Goal: Contribute content: Contribute content

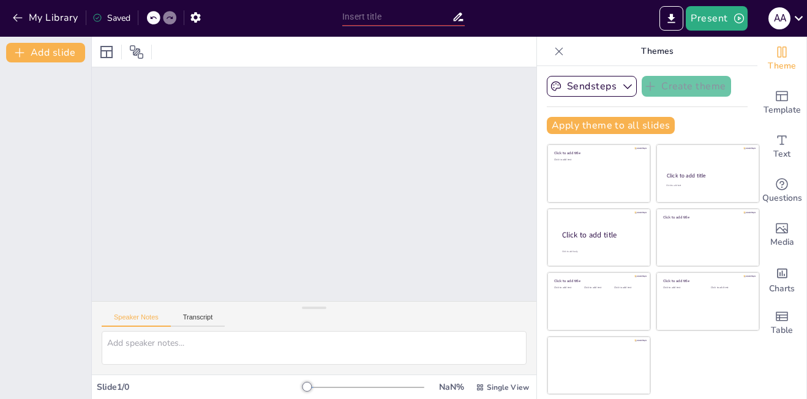
click at [198, 184] on div at bounding box center [314, 184] width 467 height 279
click at [40, 17] on button "My Library" at bounding box center [46, 18] width 74 height 20
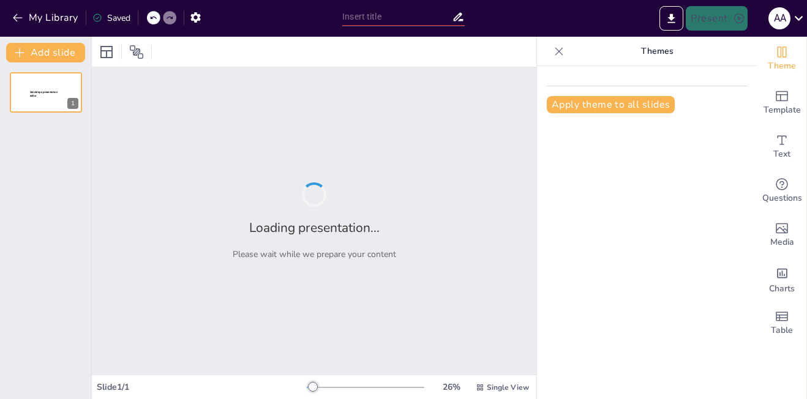
type input "[PERSON_NAME] и Его Вдохновение: Анализ Стихотворения 'Монастырь на [GEOGRAPHIC…"
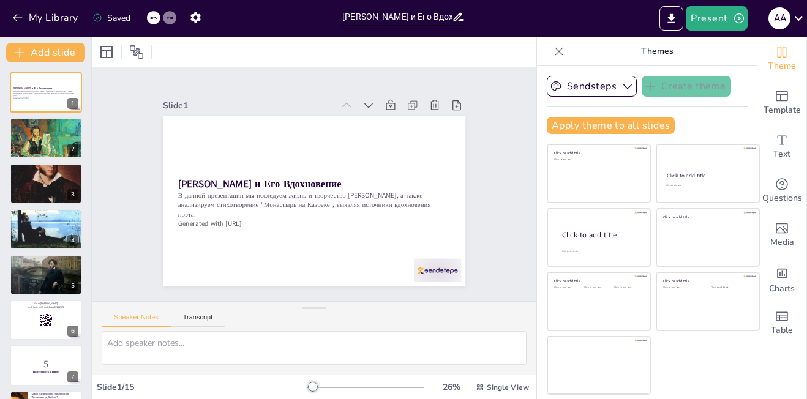
checkbox input "true"
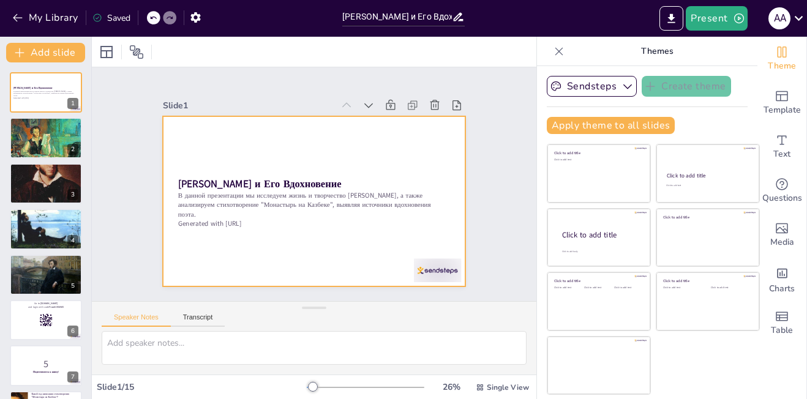
checkbox input "true"
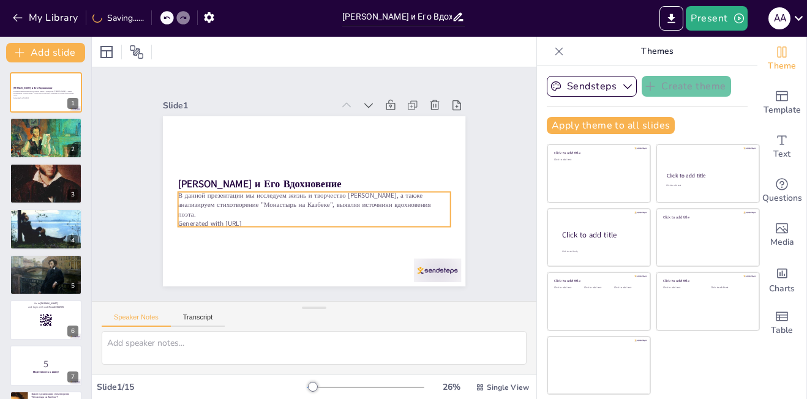
checkbox input "true"
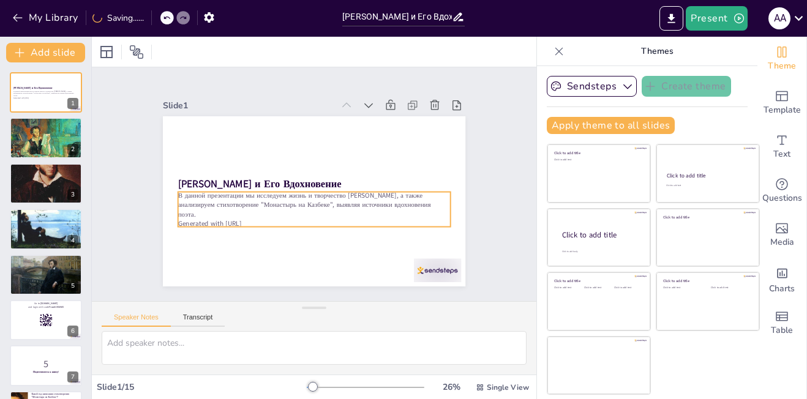
checkbox input "true"
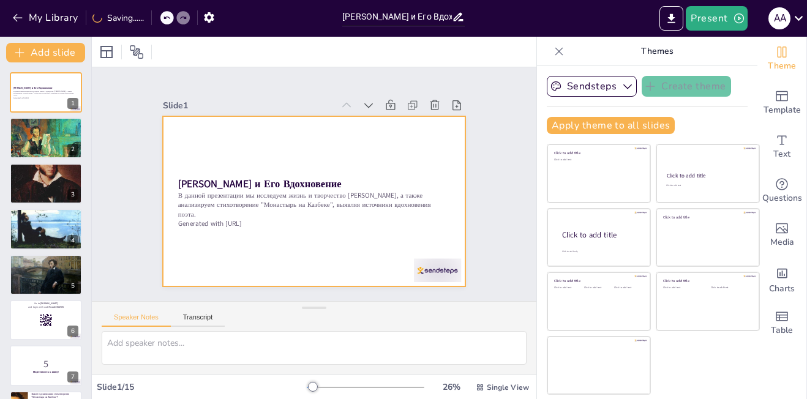
checkbox input "true"
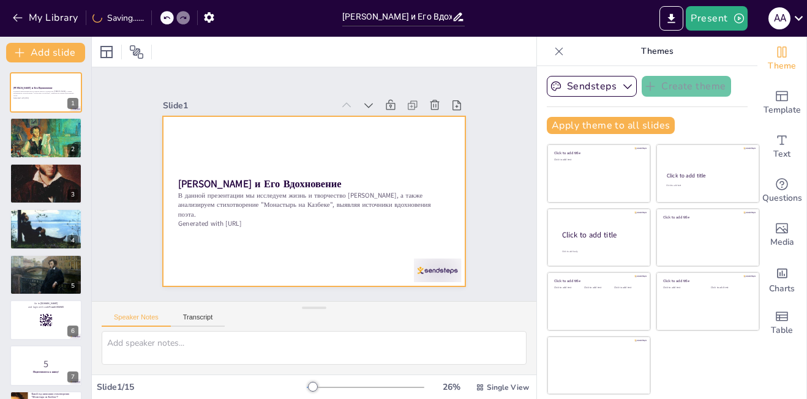
checkbox input "true"
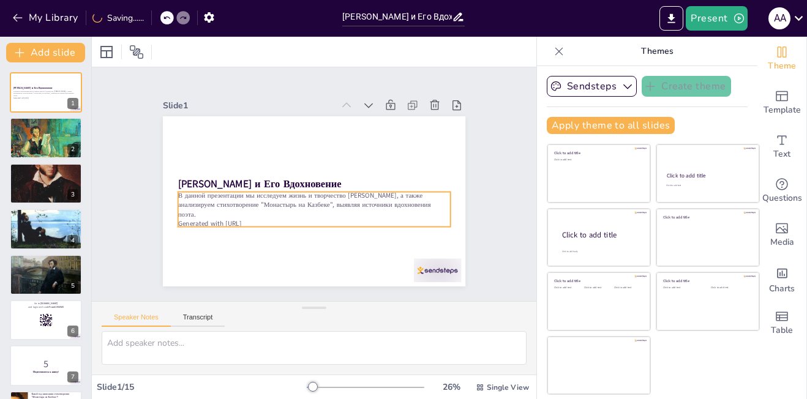
checkbox input "true"
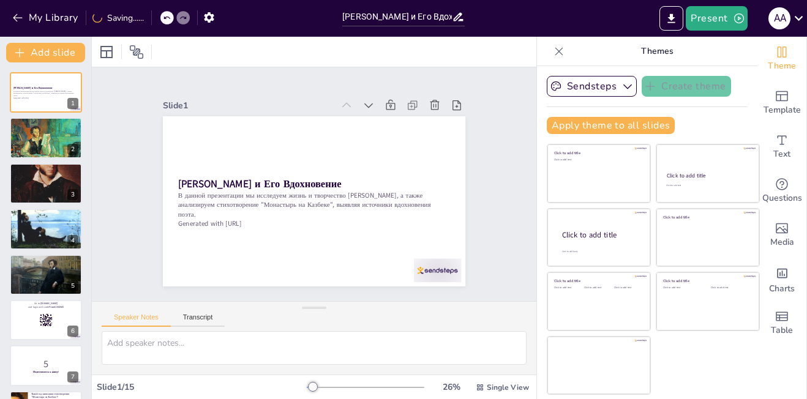
checkbox input "true"
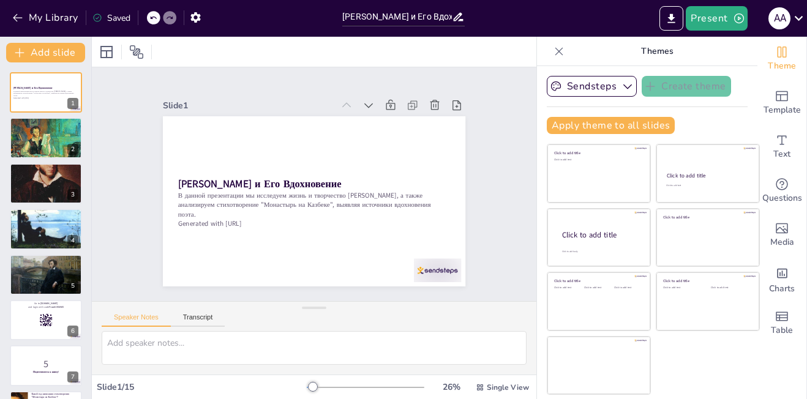
checkbox input "true"
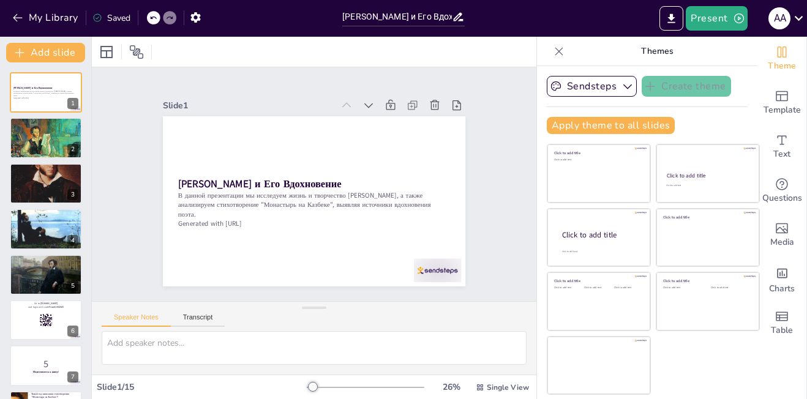
checkbox input "true"
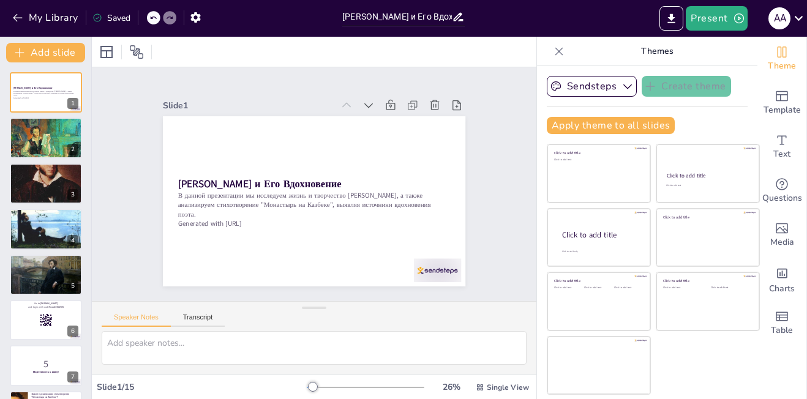
click at [458, 18] on icon at bounding box center [458, 17] width 10 height 9
checkbox input "true"
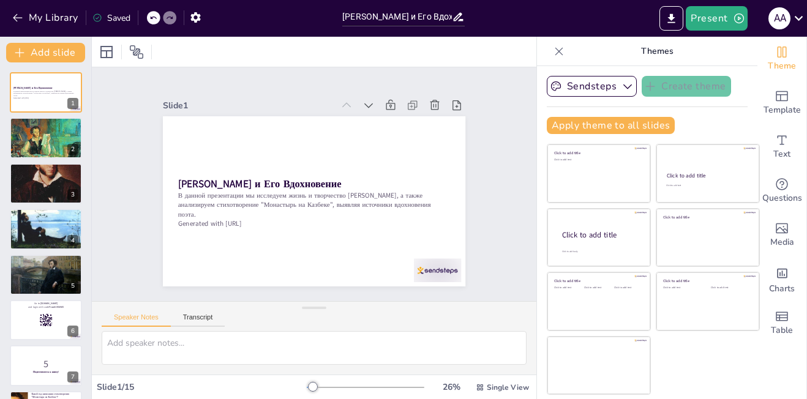
checkbox input "true"
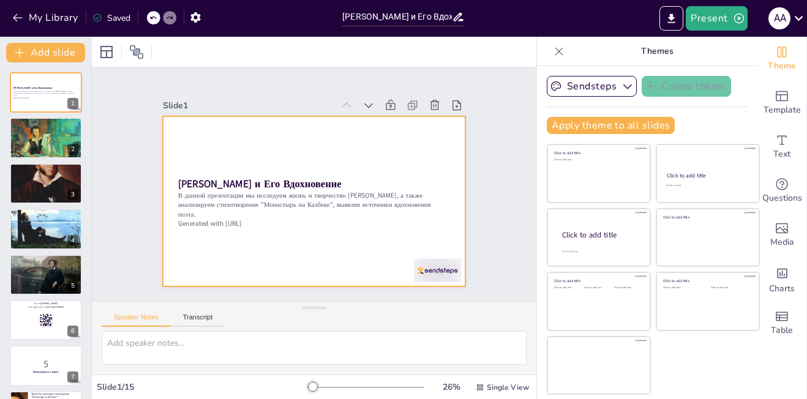
checkbox input "true"
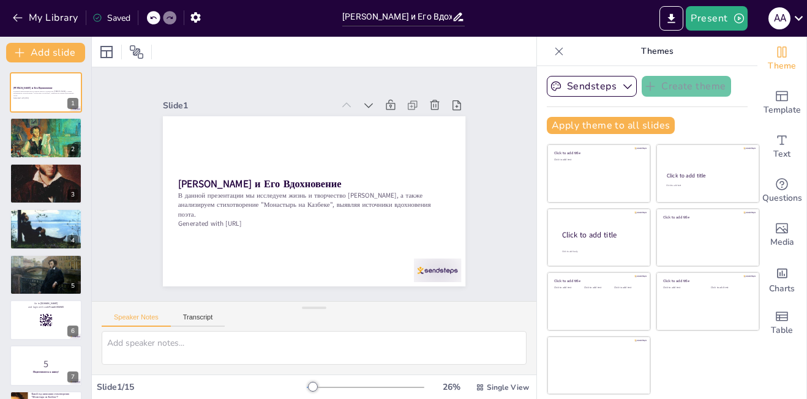
checkbox input "true"
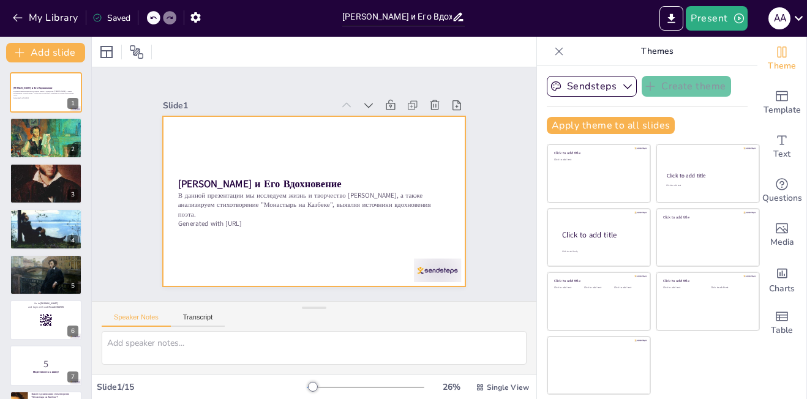
checkbox input "true"
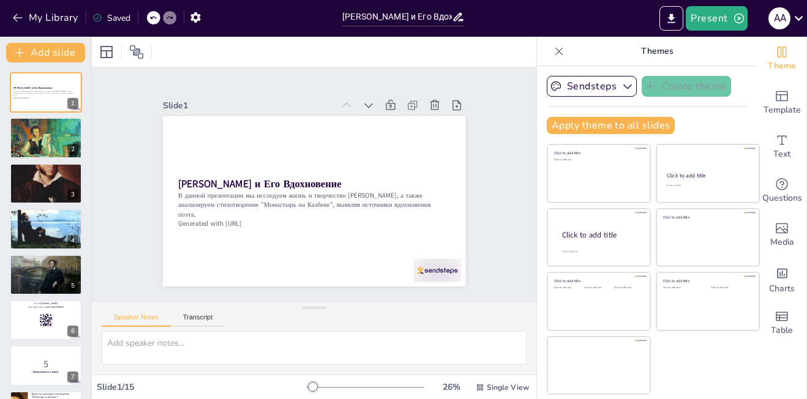
checkbox input "true"
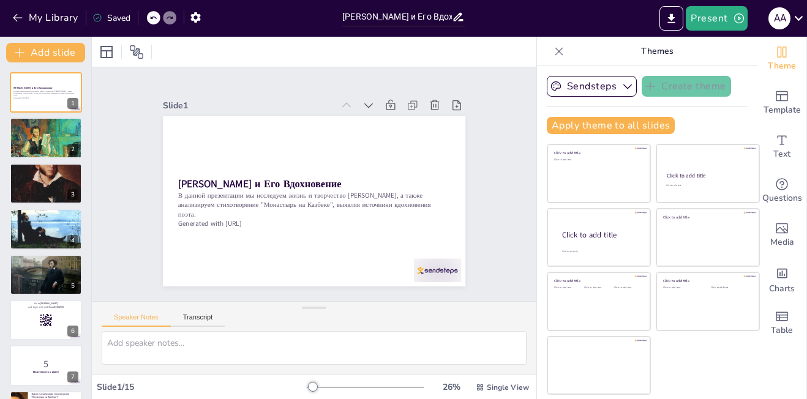
checkbox input "true"
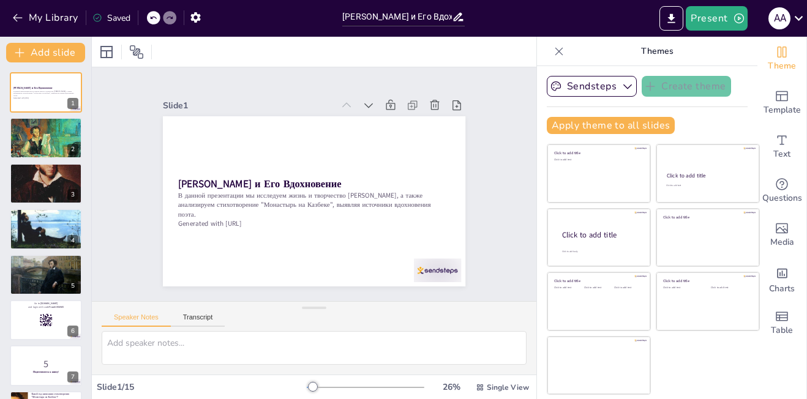
checkbox input "true"
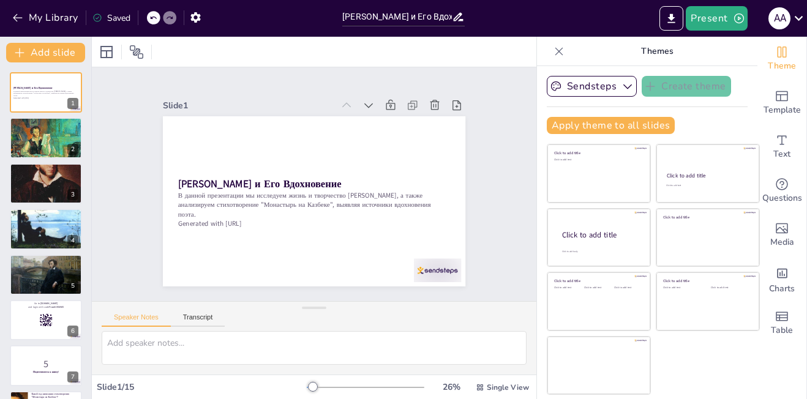
checkbox input "true"
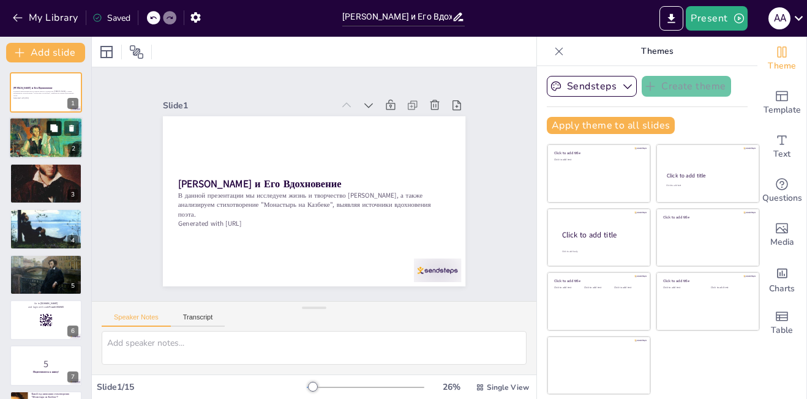
checkbox input "true"
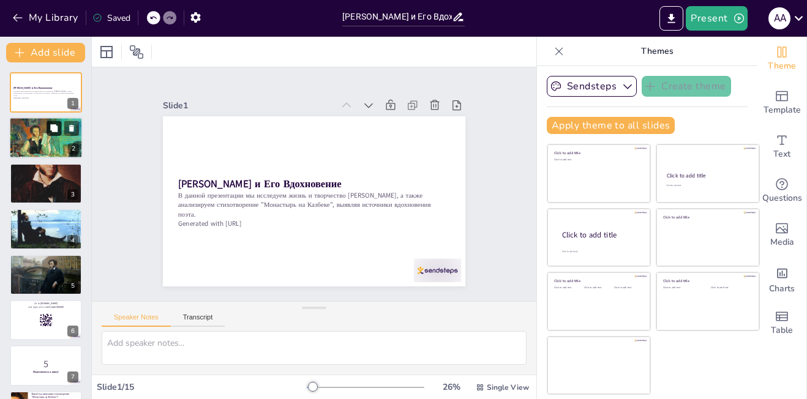
checkbox input "true"
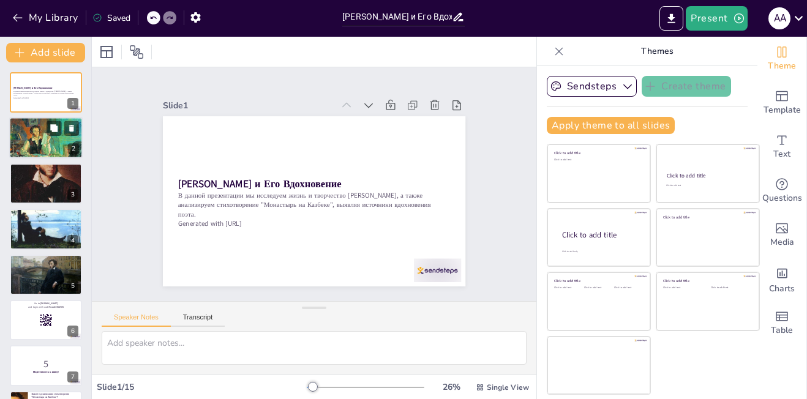
checkbox input "true"
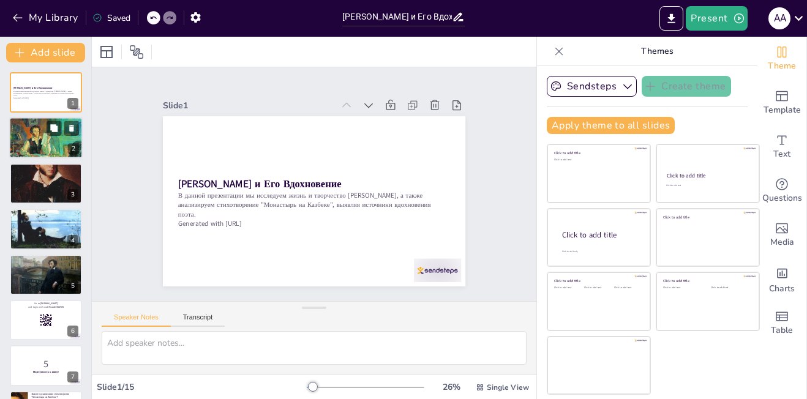
click at [54, 137] on div at bounding box center [45, 137] width 73 height 49
checkbox input "true"
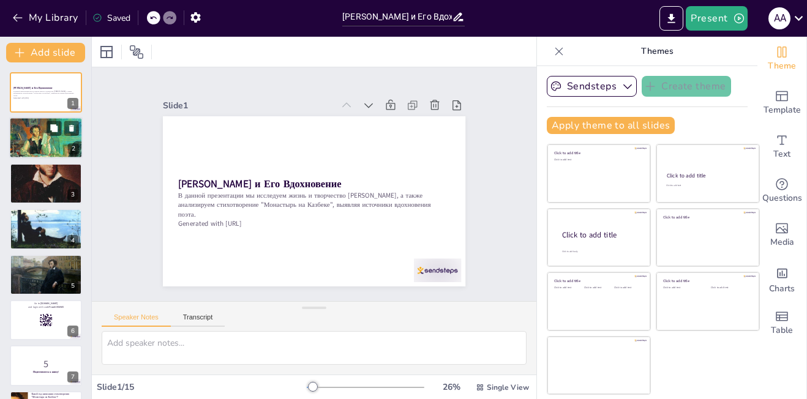
checkbox input "true"
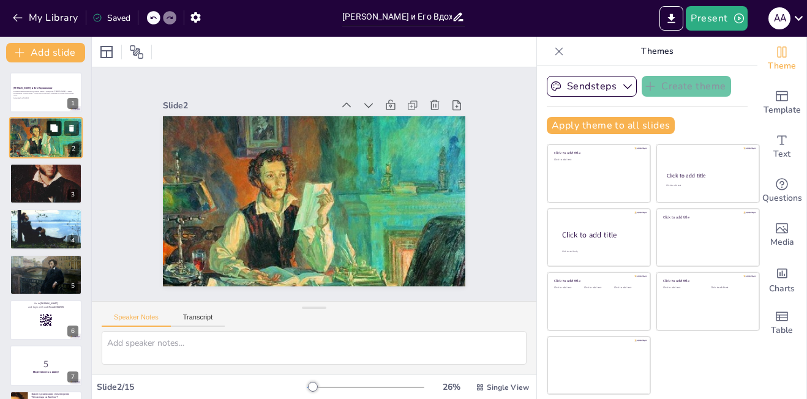
checkbox input "true"
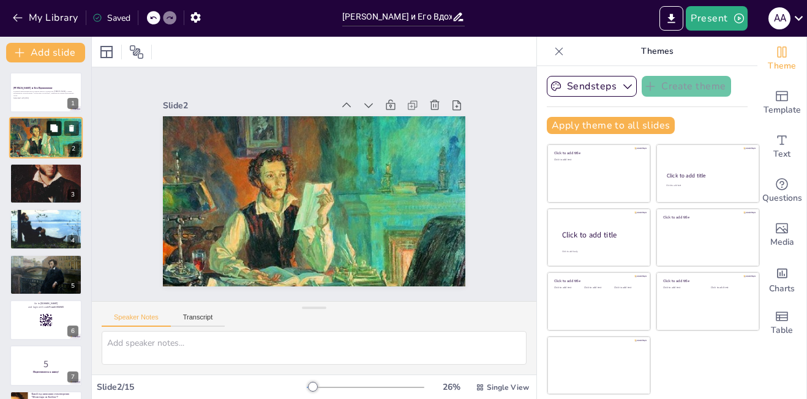
checkbox input "true"
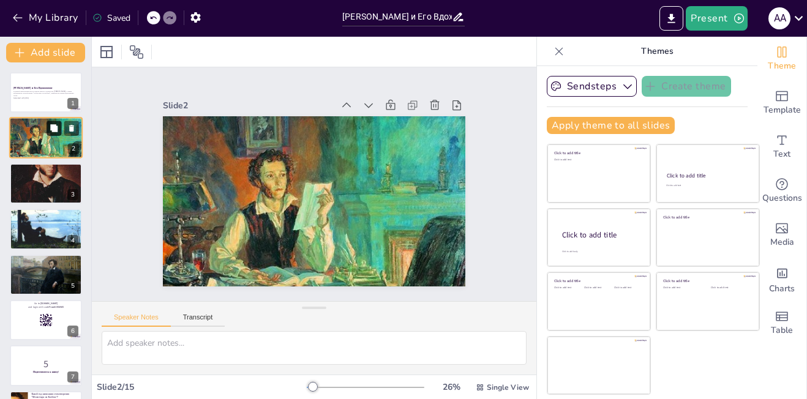
scroll to position [24, 0]
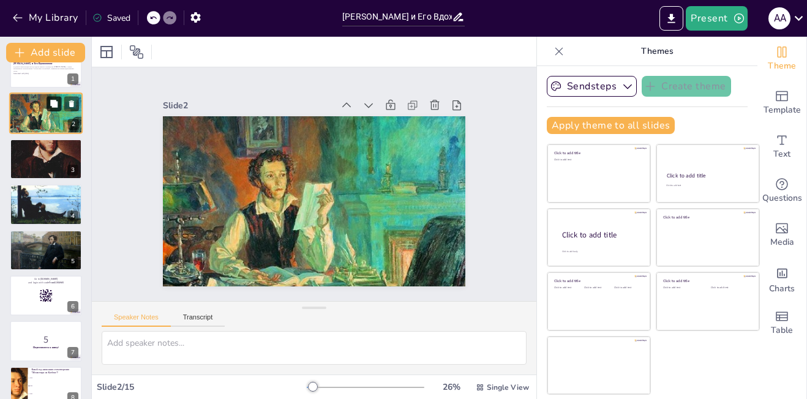
checkbox input "true"
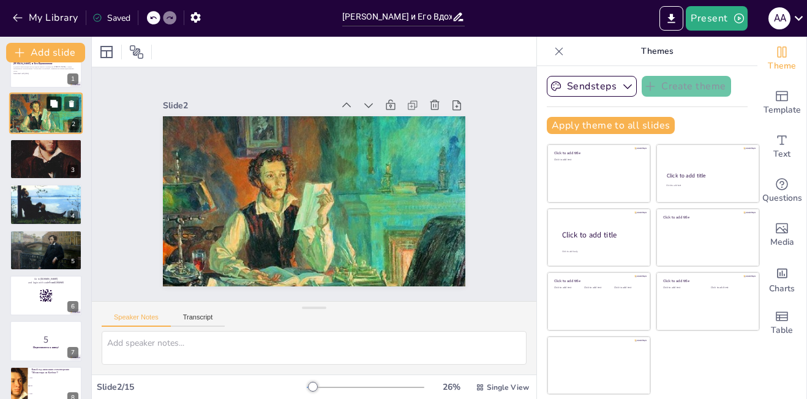
checkbox input "true"
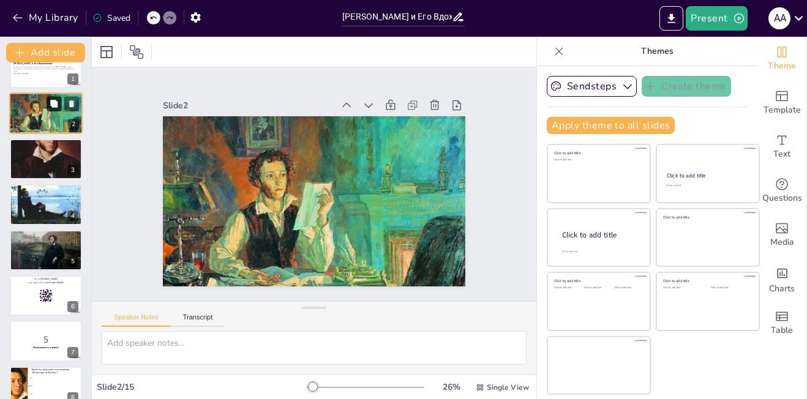
checkbox input "true"
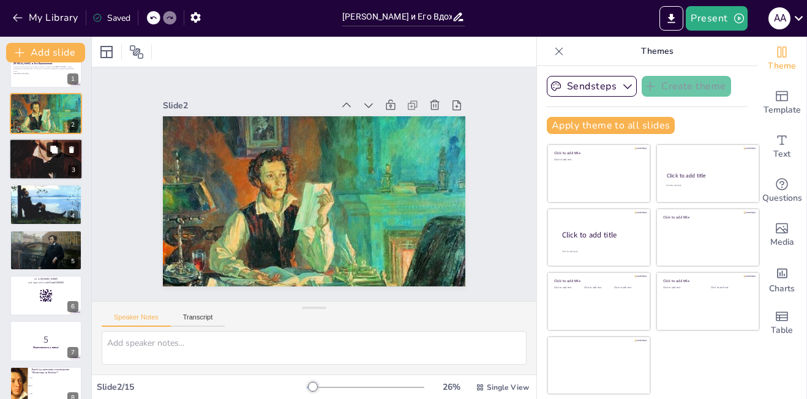
checkbox input "true"
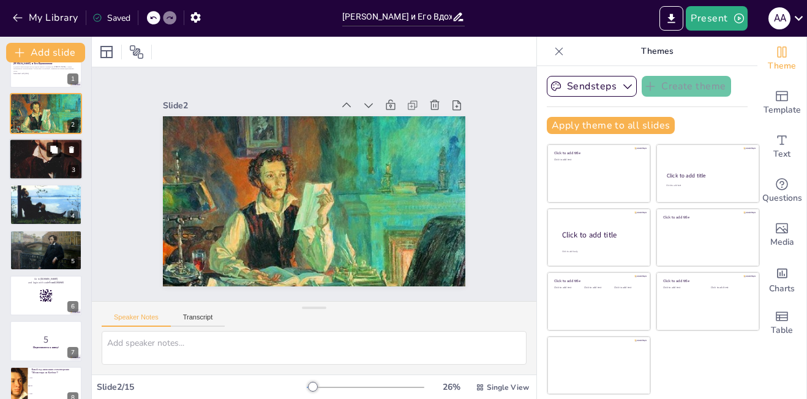
checkbox input "true"
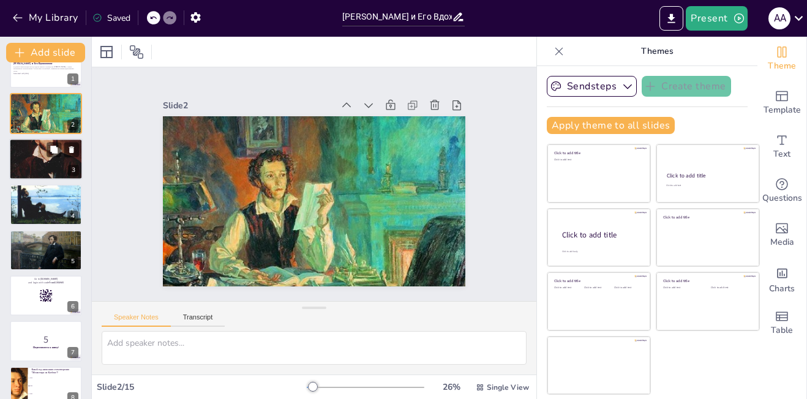
checkbox input "true"
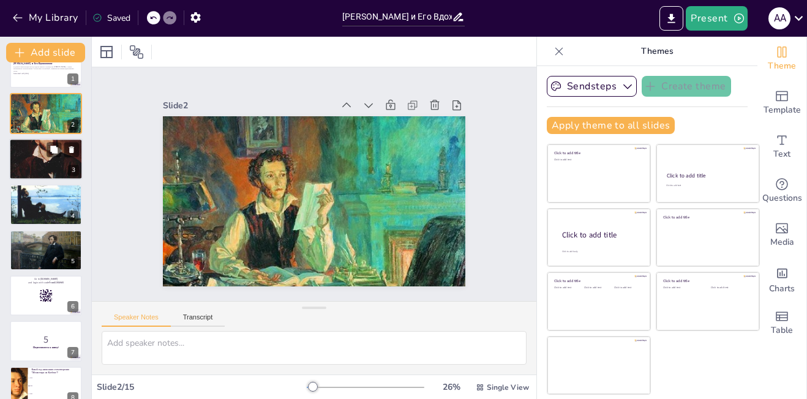
click at [61, 163] on div at bounding box center [45, 159] width 73 height 90
checkbox input "true"
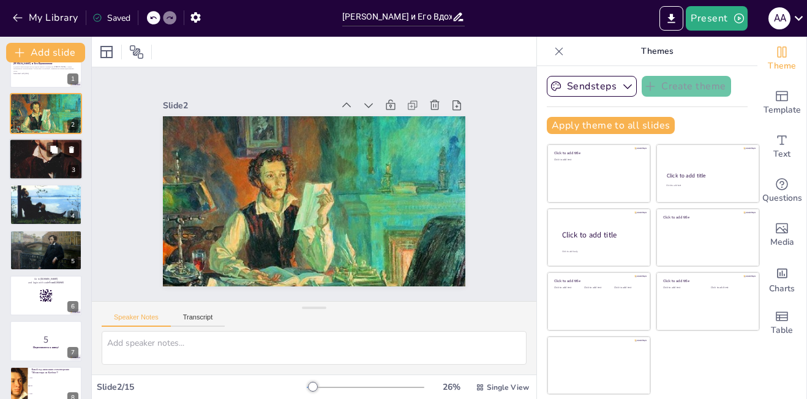
checkbox input "true"
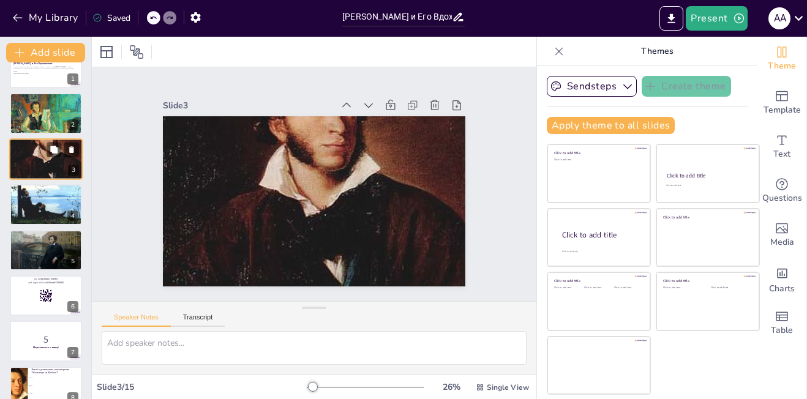
scroll to position [0, 0]
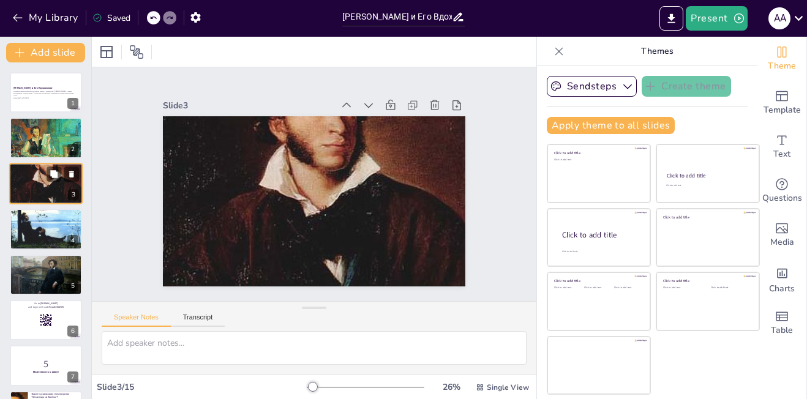
checkbox input "true"
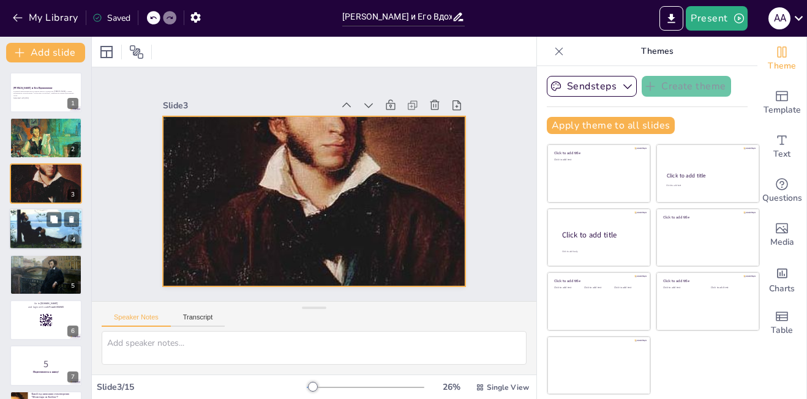
checkbox input "true"
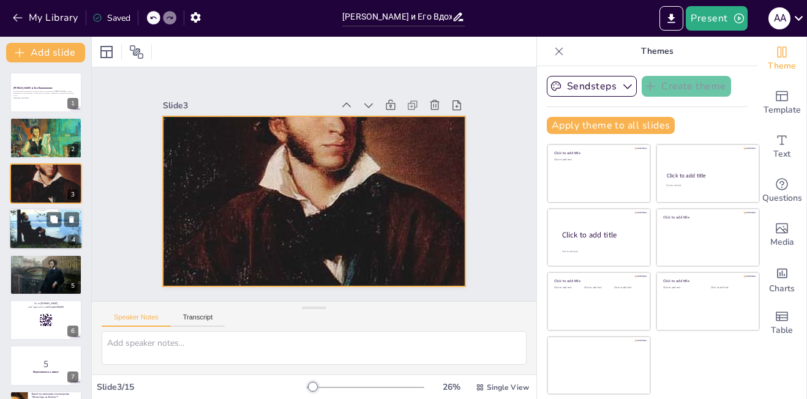
checkbox input "true"
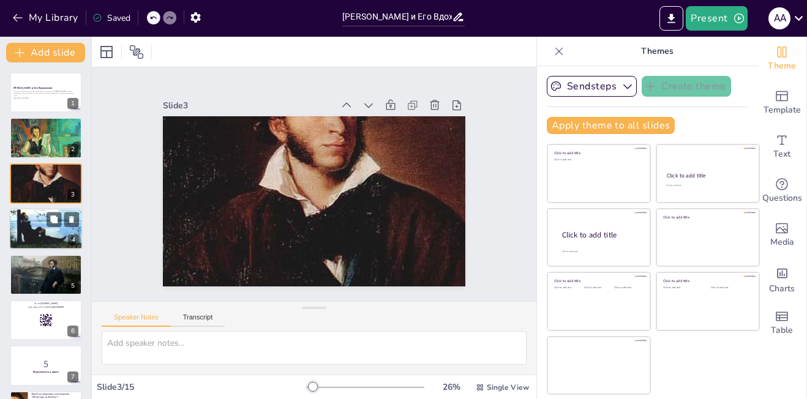
click at [36, 224] on div at bounding box center [45, 229] width 73 height 47
checkbox input "true"
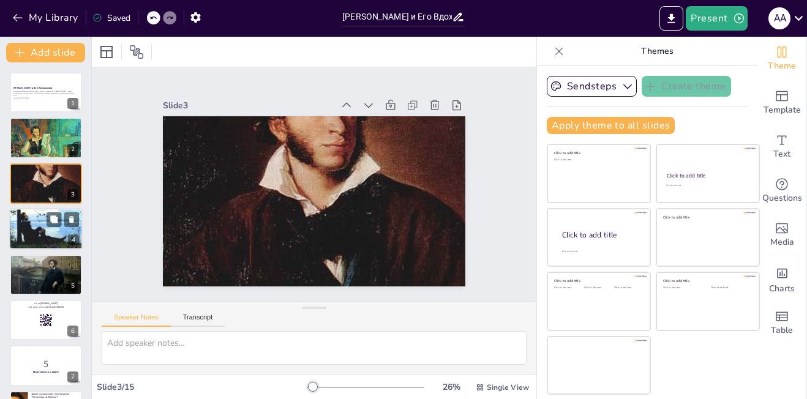
checkbox input "true"
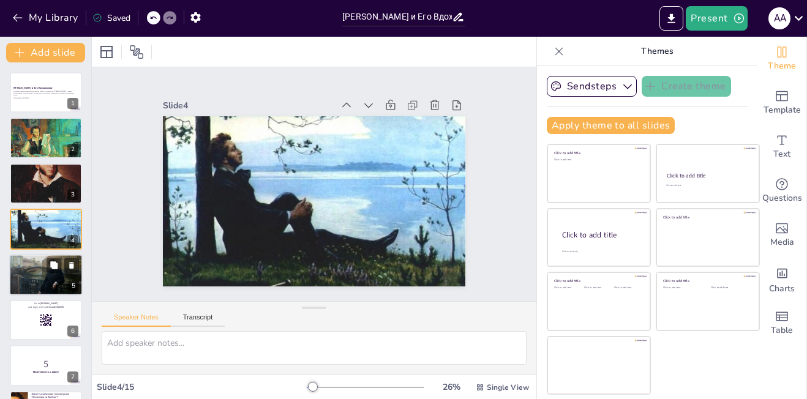
checkbox input "true"
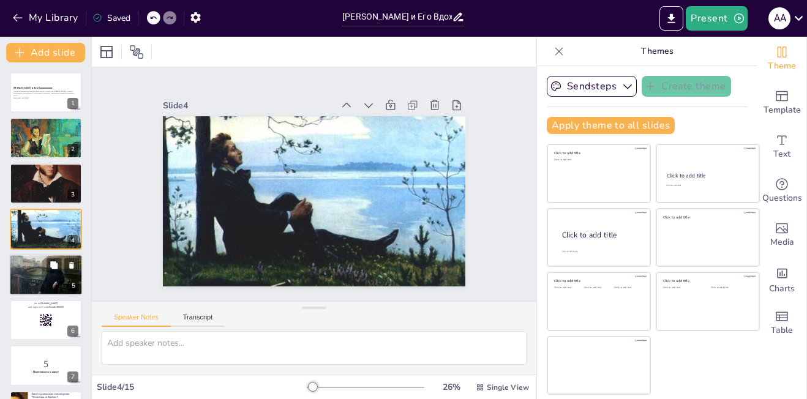
checkbox input "true"
click at [48, 280] on div at bounding box center [45, 275] width 73 height 59
checkbox input "true"
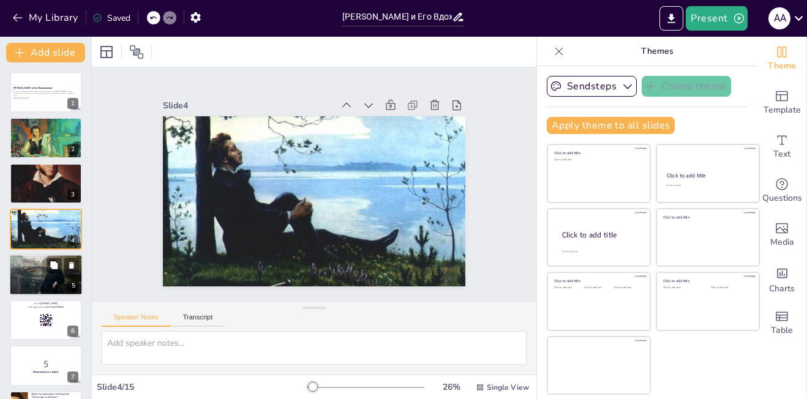
checkbox input "true"
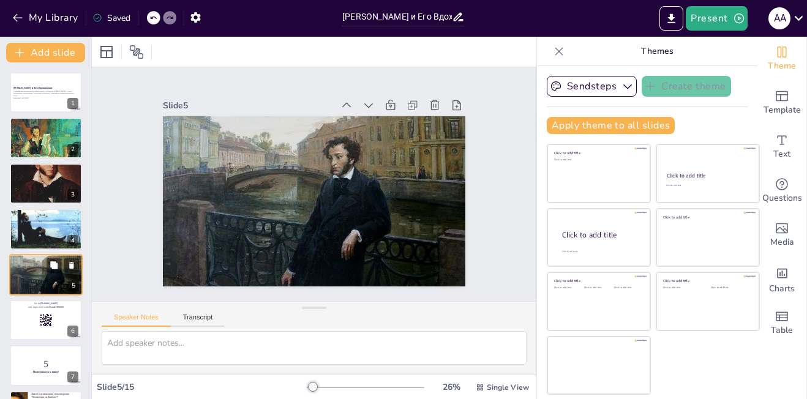
scroll to position [44, 0]
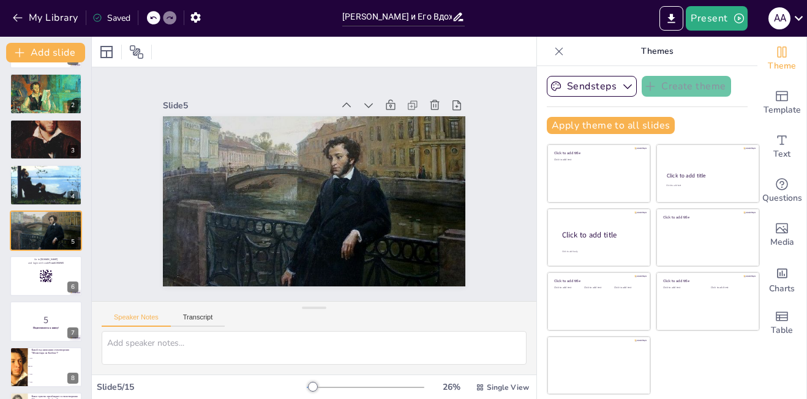
checkbox input "true"
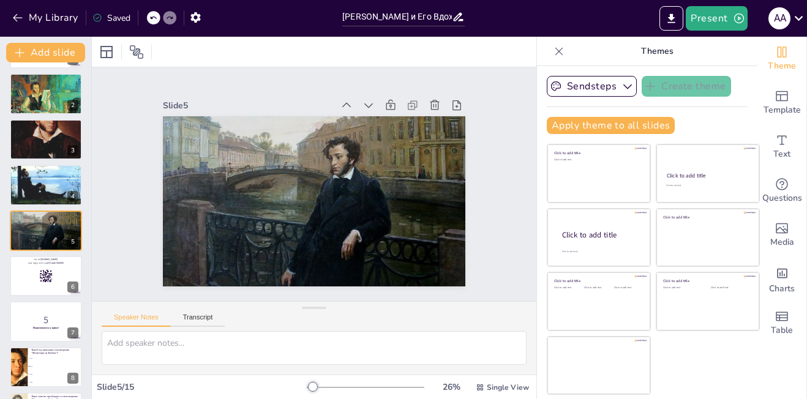
checkbox input "true"
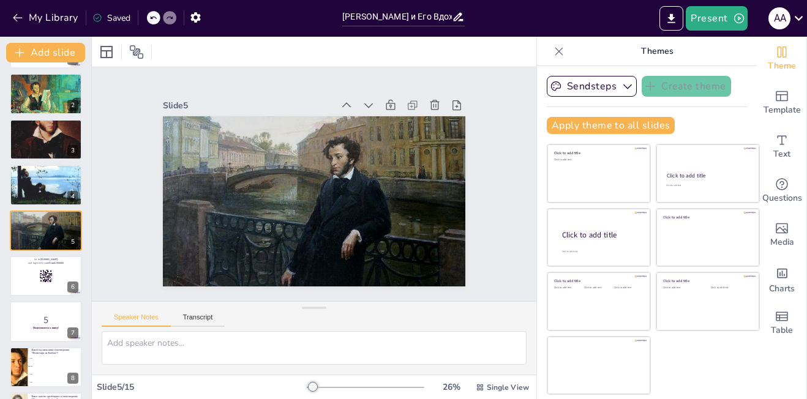
checkbox input "true"
click at [37, 277] on div at bounding box center [45, 276] width 73 height 42
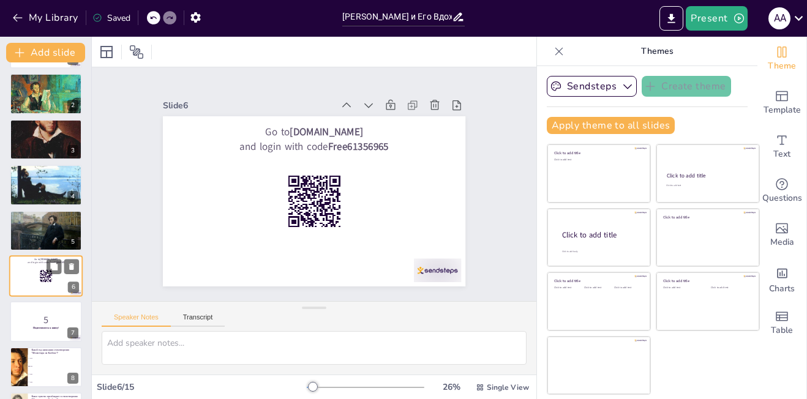
scroll to position [89, 0]
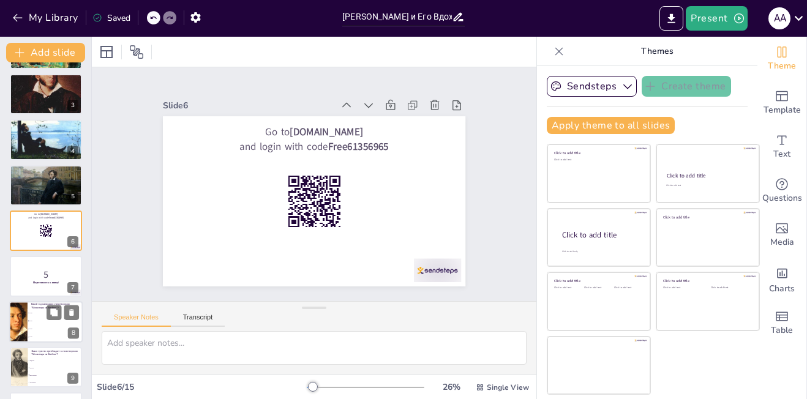
click at [44, 318] on li "1820" at bounding box center [55, 321] width 55 height 8
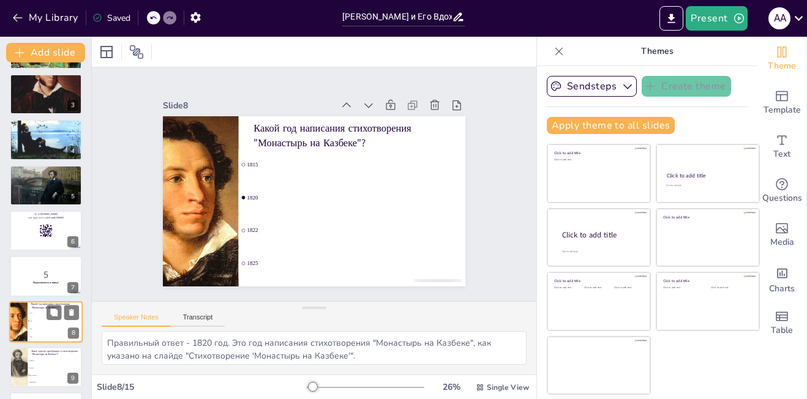
scroll to position [181, 0]
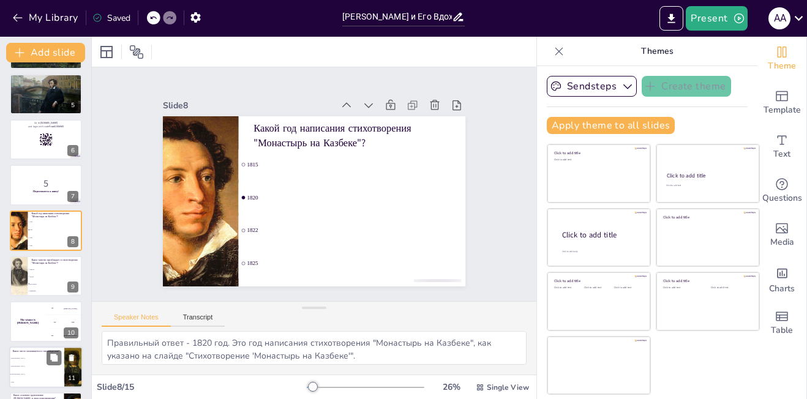
click at [51, 366] on span "[GEOGRAPHIC_DATA]" at bounding box center [37, 367] width 53 height 2
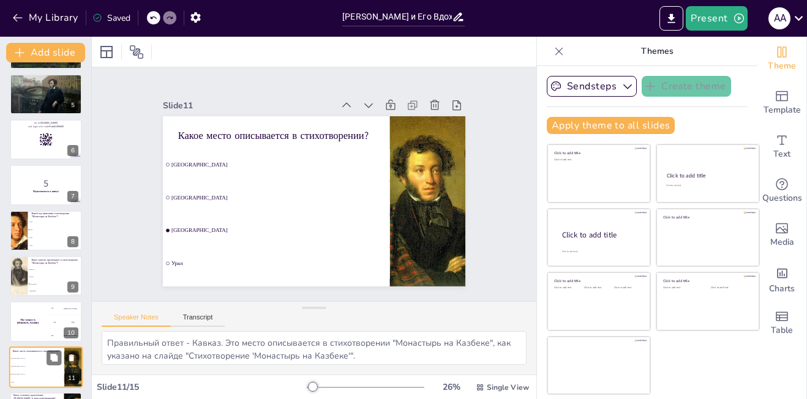
scroll to position [317, 0]
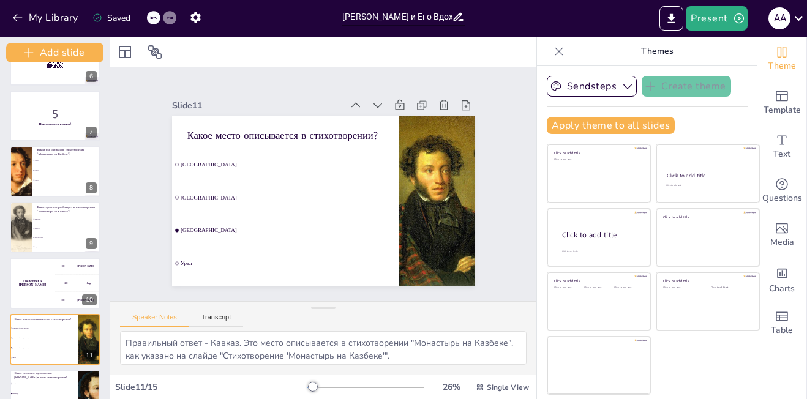
drag, startPoint x: 89, startPoint y: 345, endPoint x: 83, endPoint y: 423, distance: 78.7
click at [83, 399] on html "My Library Saved А.С. Пушкин и Его Вдохновение: Анализ Стихотворения 'Монастырь…" at bounding box center [403, 199] width 807 height 399
click at [40, 387] on li "Любовь" at bounding box center [43, 384] width 69 height 10
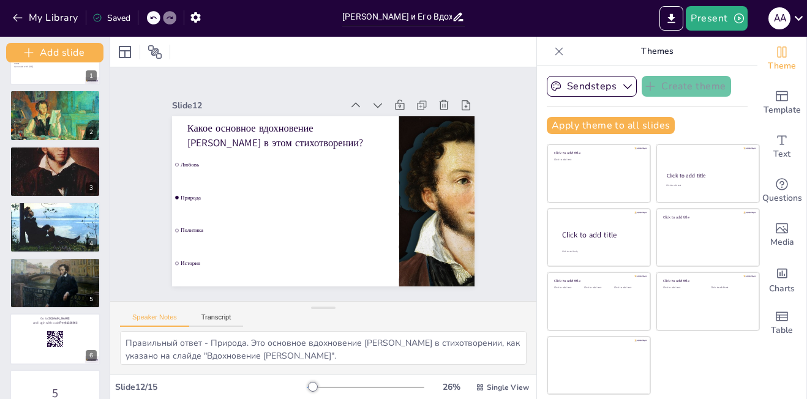
scroll to position [0, 0]
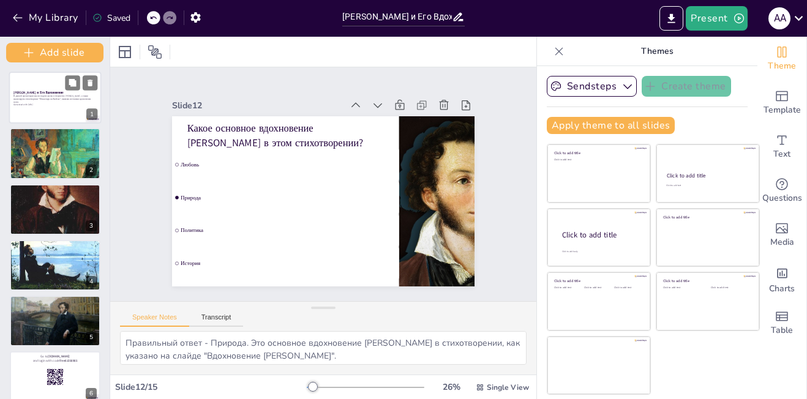
click at [39, 103] on p "Generated with [URL]" at bounding box center [54, 104] width 83 height 3
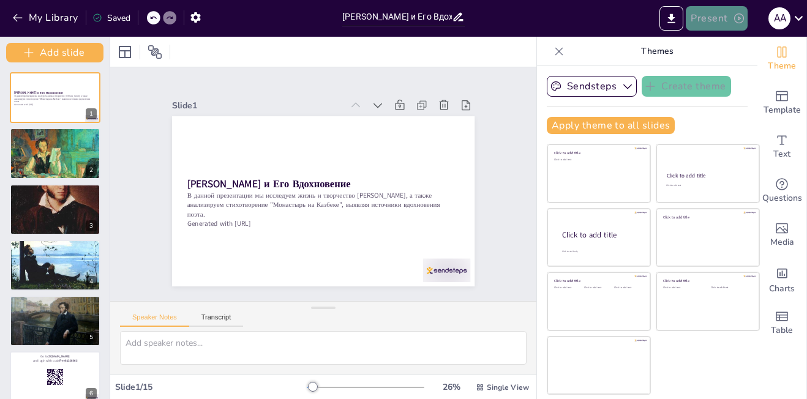
click at [718, 22] on button "Present" at bounding box center [716, 18] width 61 height 24
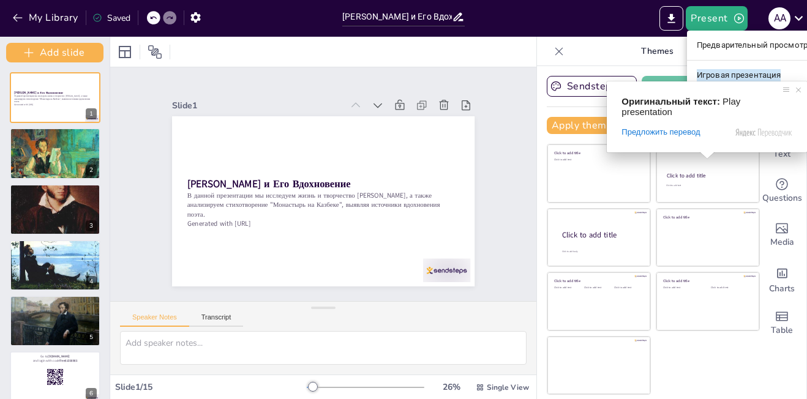
click at [718, 73] on ya-tr-span "Игровая презентация" at bounding box center [739, 75] width 84 height 12
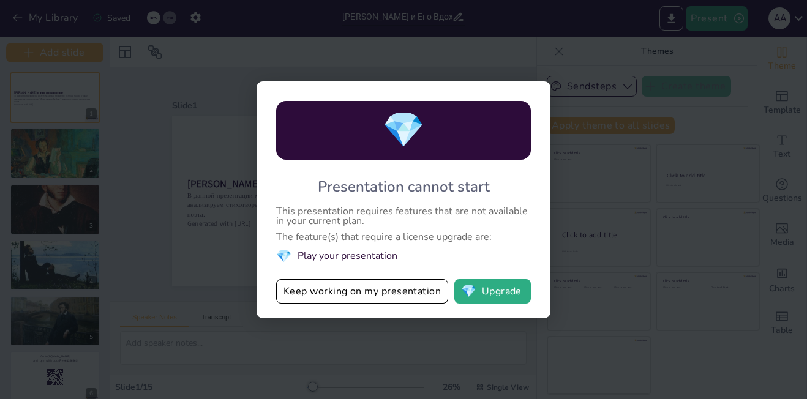
click at [547, 83] on div "💎 Presentation cannot start This presentation requires features that are not av…" at bounding box center [404, 199] width 294 height 237
click at [595, 61] on div "💎 Presentation cannot start This presentation requires features that are not av…" at bounding box center [403, 199] width 807 height 399
click at [723, 36] on div "💎 Presentation cannot start This presentation requires features that are not av…" at bounding box center [403, 199] width 807 height 399
click at [674, 375] on div "💎 Presentation cannot start This presentation requires features that are not av…" at bounding box center [403, 199] width 807 height 399
click at [387, 296] on button "Keep working on my presentation" at bounding box center [362, 291] width 172 height 24
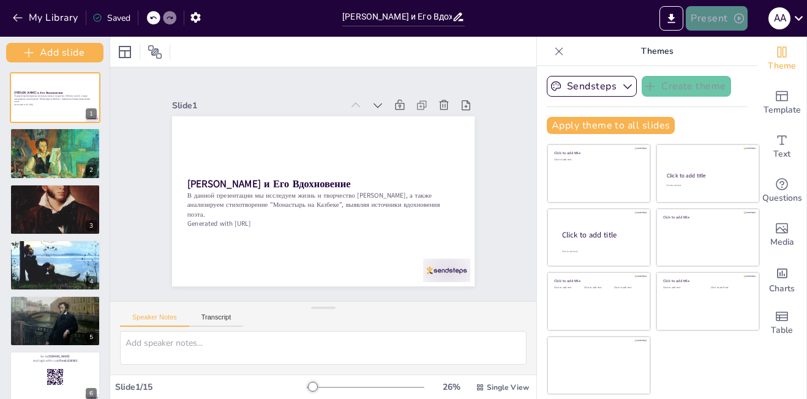
click at [717, 18] on button "Present" at bounding box center [716, 18] width 61 height 24
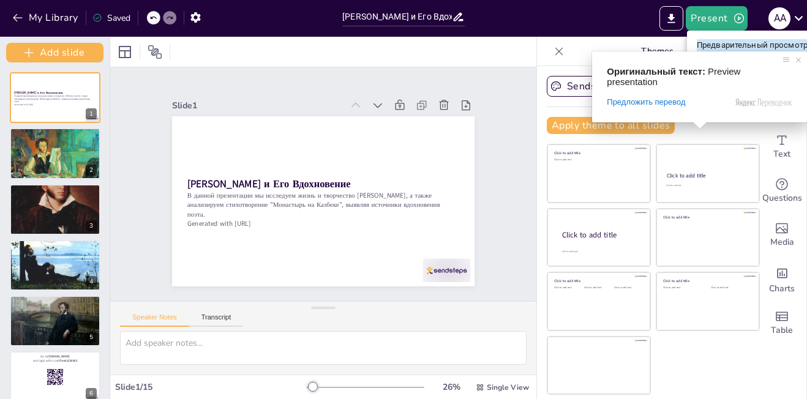
click at [710, 43] on ya-tr-span "Предварительный просмотр презентации" at bounding box center [778, 45] width 163 height 12
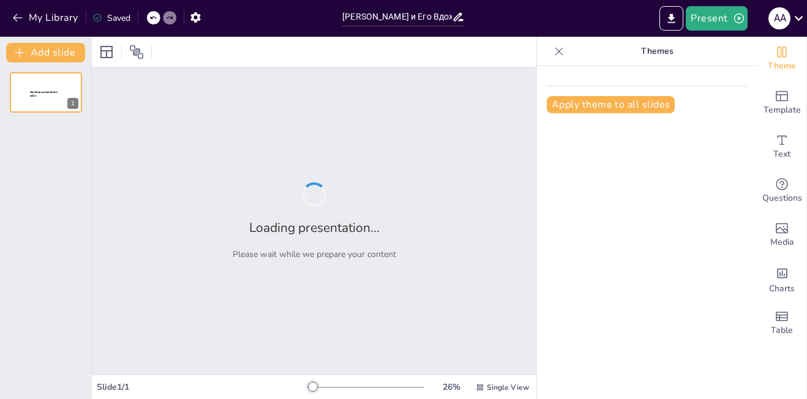
type input "[PERSON_NAME] и Его Вдохновение: Анализ Стихотворения 'Монастырь на [GEOGRAPHIC…"
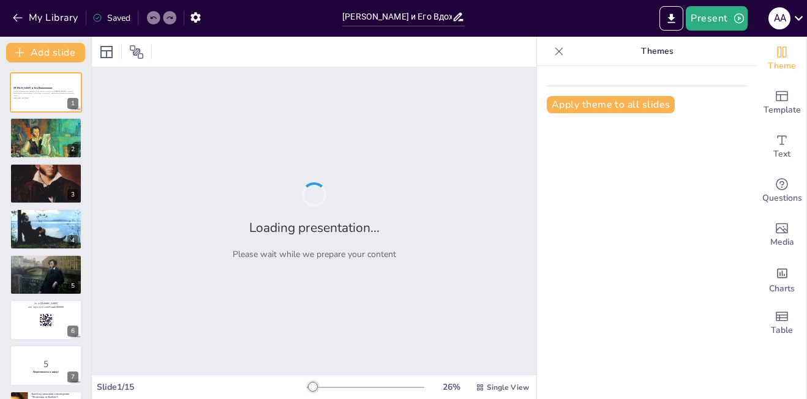
checkbox input "true"
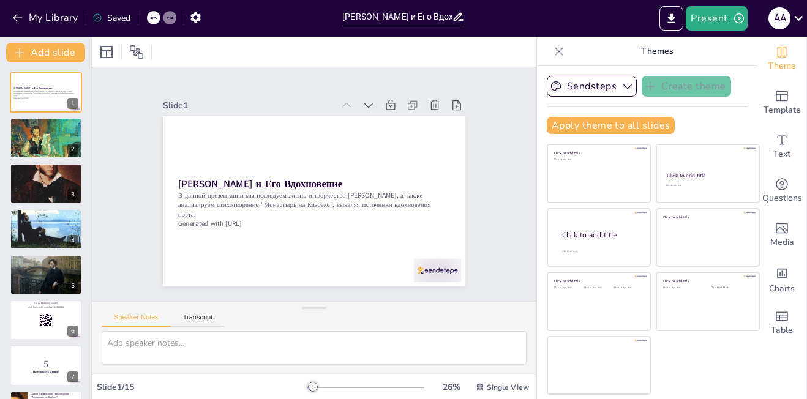
checkbox input "true"
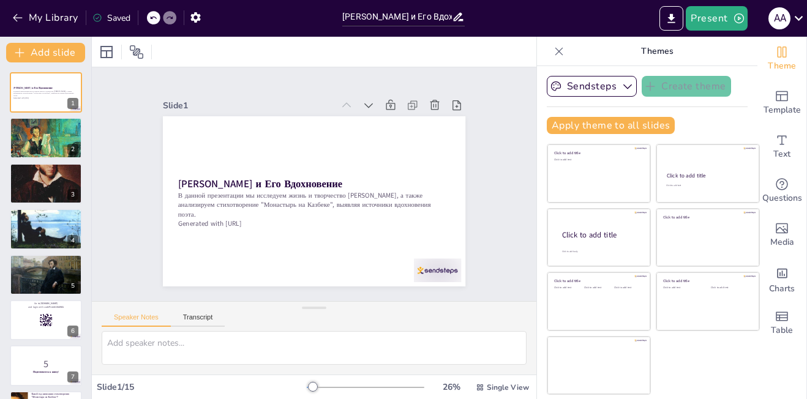
checkbox input "true"
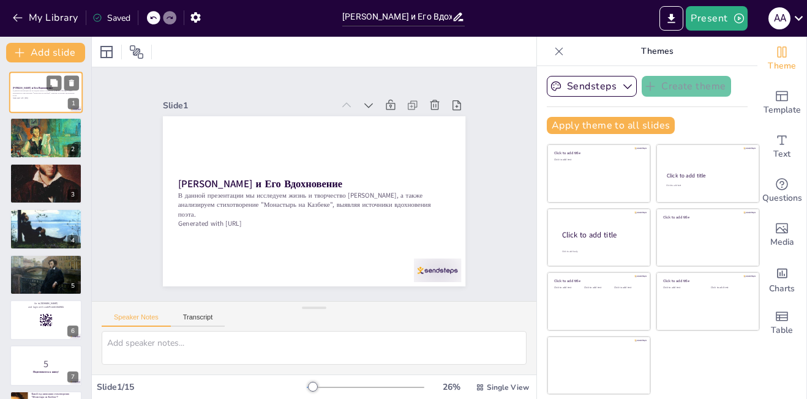
checkbox input "true"
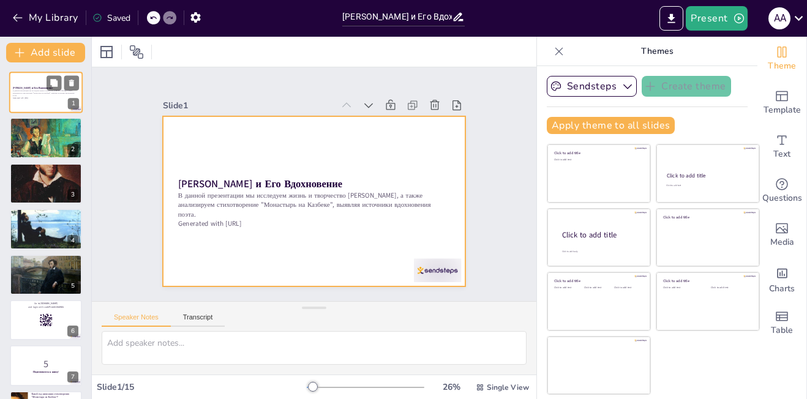
checkbox input "true"
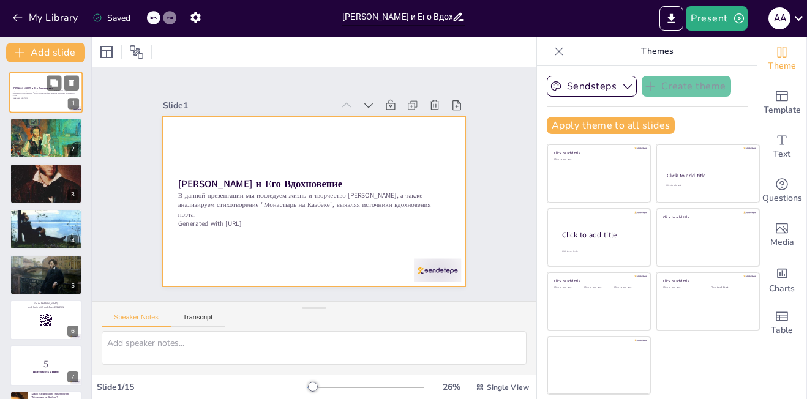
checkbox input "true"
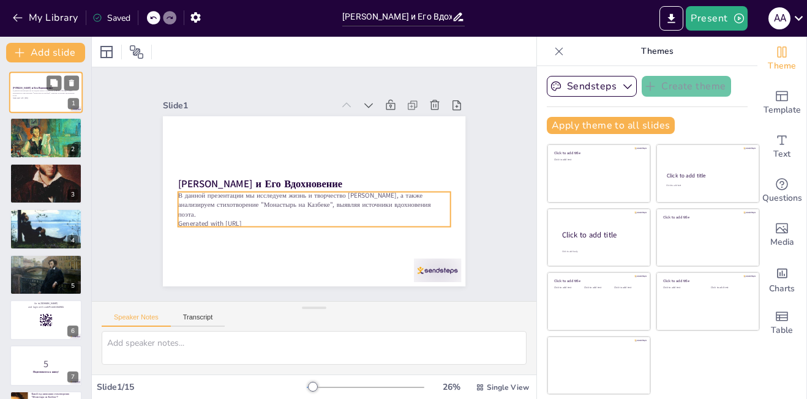
checkbox input "true"
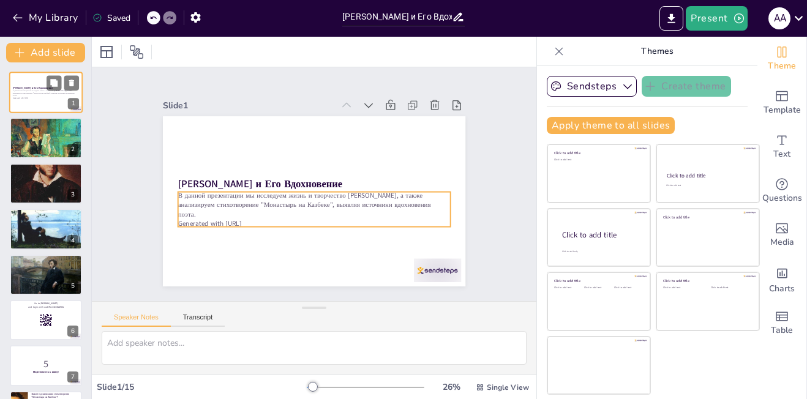
checkbox input "true"
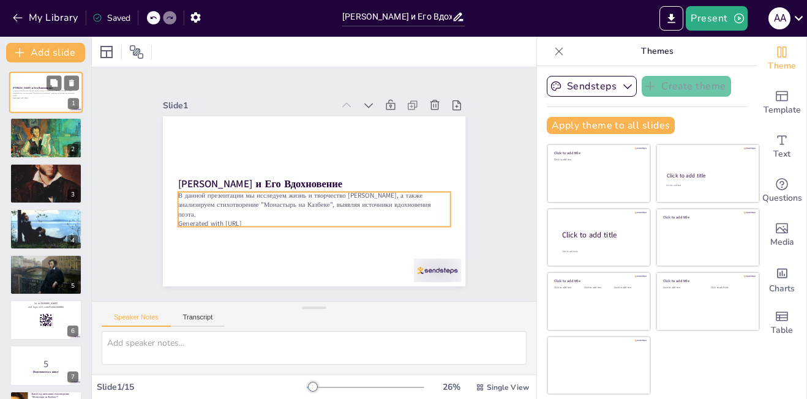
checkbox input "true"
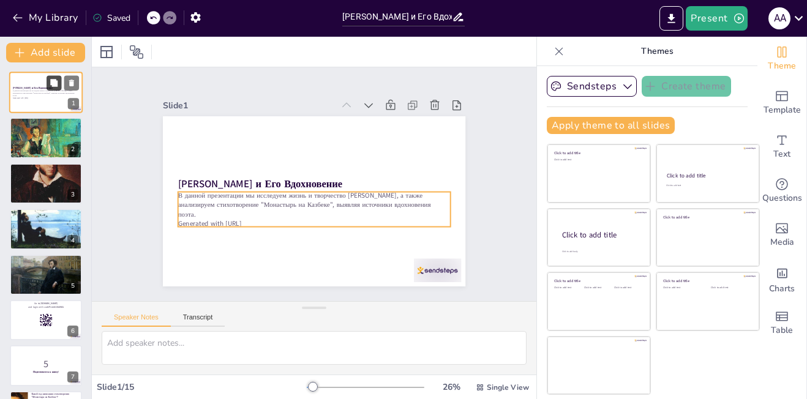
checkbox input "true"
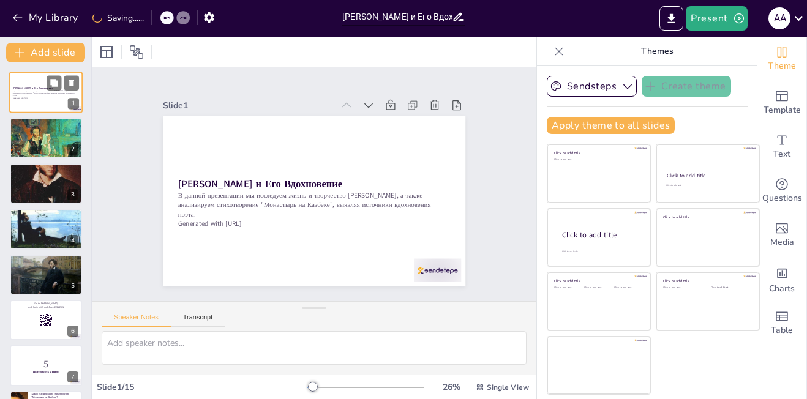
checkbox input "true"
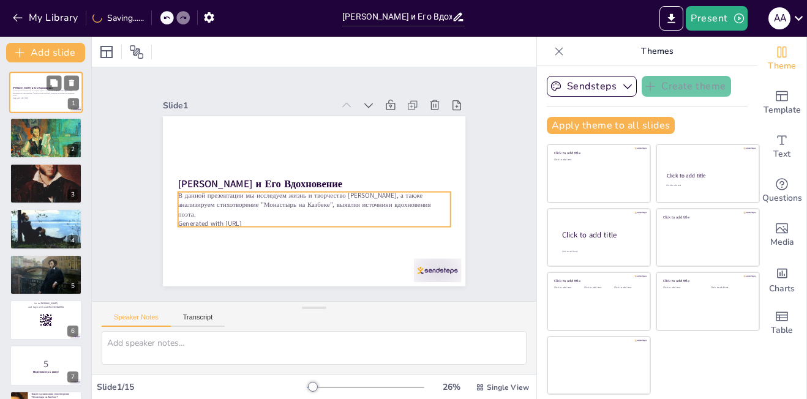
click at [45, 96] on p "В данной презентации мы исследуем жизнь и творчество [PERSON_NAME], а также ана…" at bounding box center [46, 93] width 66 height 7
checkbox input "true"
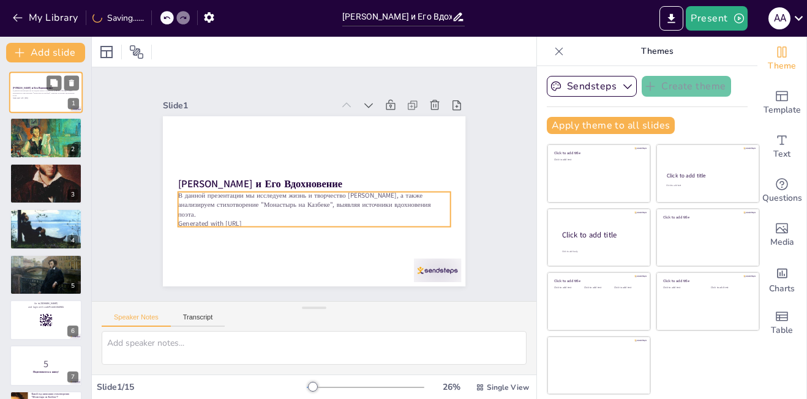
checkbox input "true"
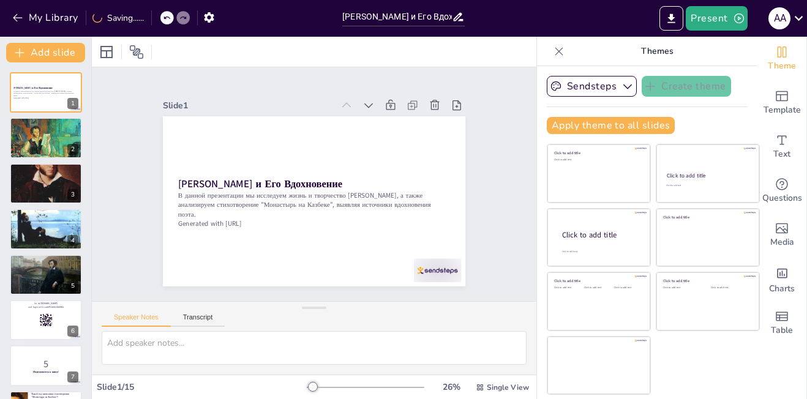
checkbox input "true"
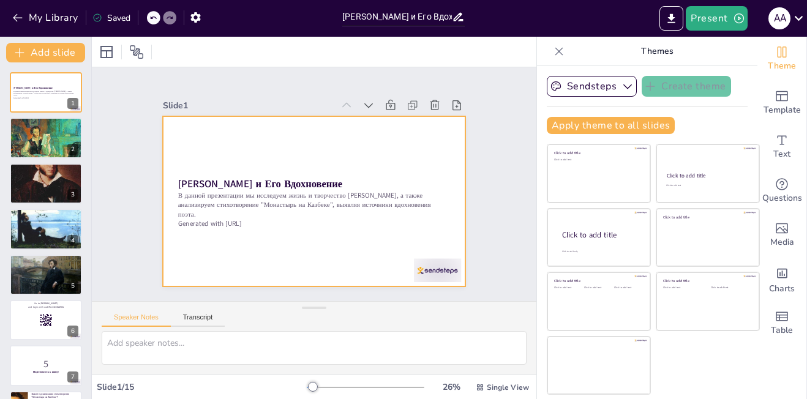
checkbox input "true"
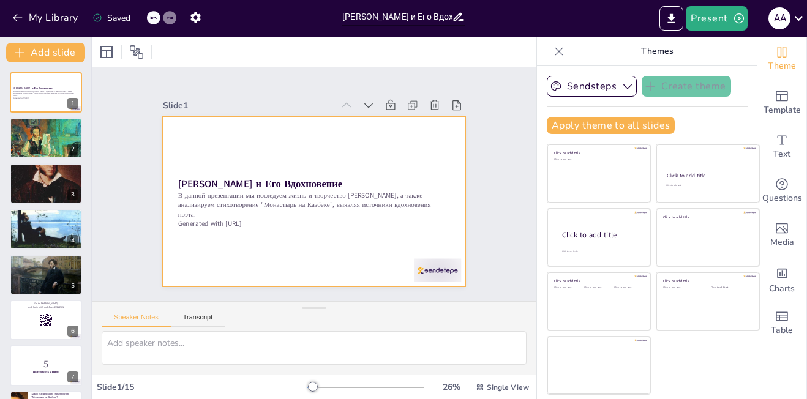
checkbox input "true"
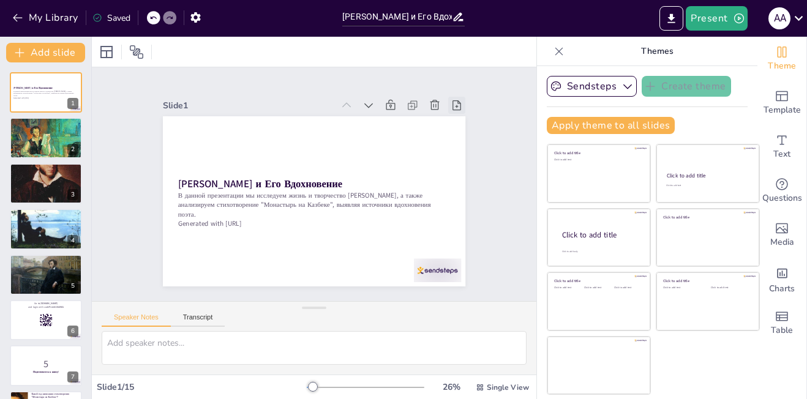
click at [353, 337] on icon at bounding box center [344, 344] width 15 height 15
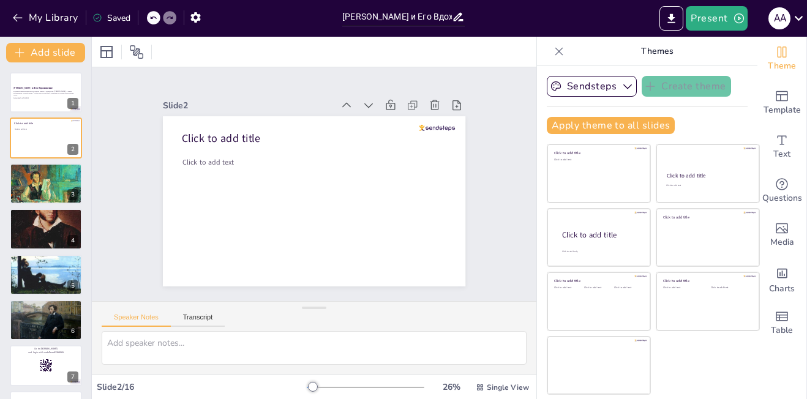
checkbox input "true"
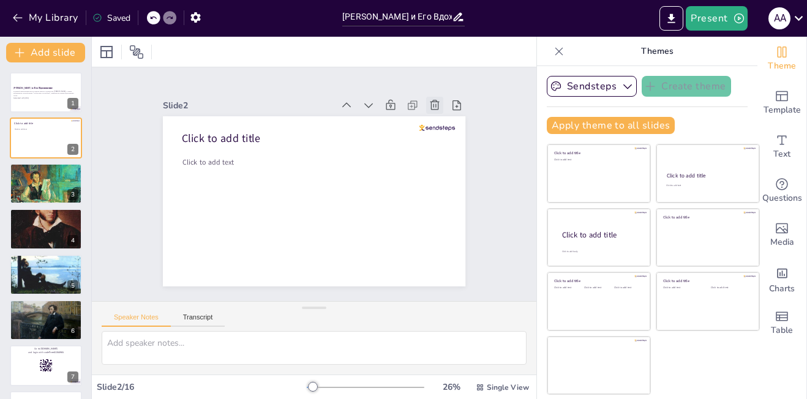
click at [223, 277] on div at bounding box center [213, 287] width 20 height 20
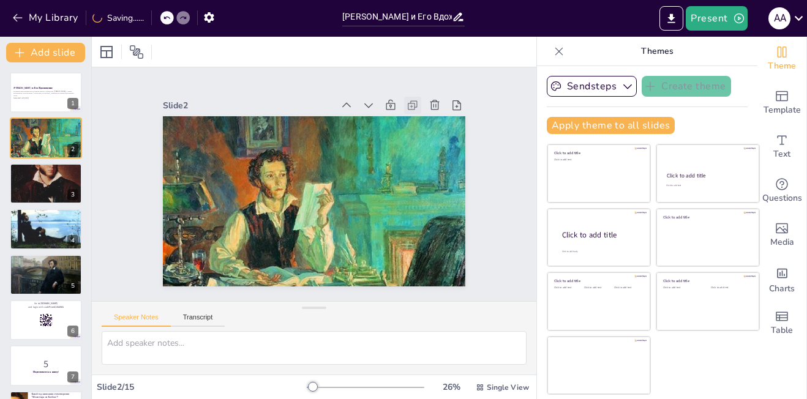
click at [432, 215] on icon at bounding box center [434, 217] width 4 height 4
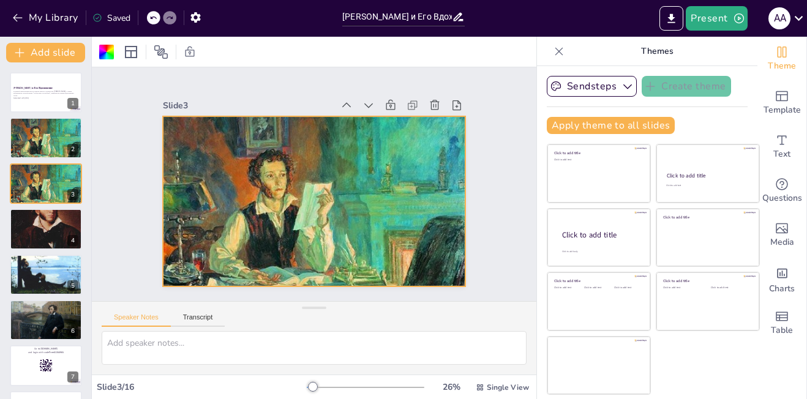
click at [458, 20] on icon at bounding box center [458, 16] width 13 height 13
click at [456, 19] on icon at bounding box center [458, 16] width 13 height 13
checkbox input "true"
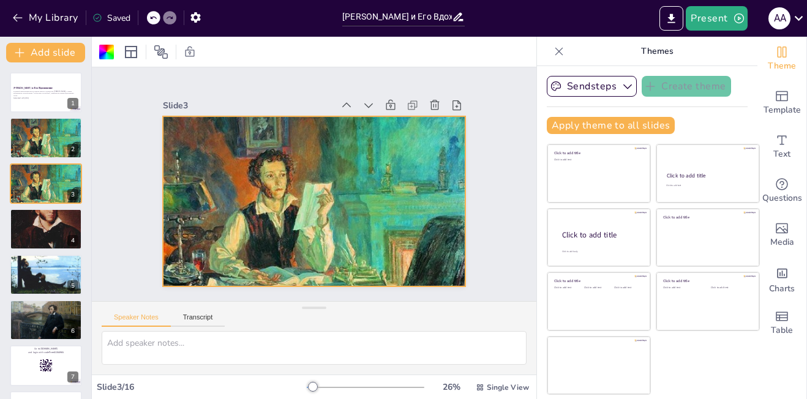
checkbox input "true"
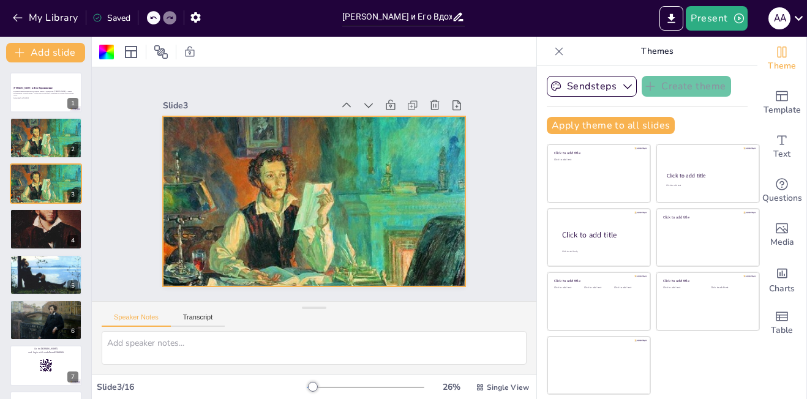
checkbox input "true"
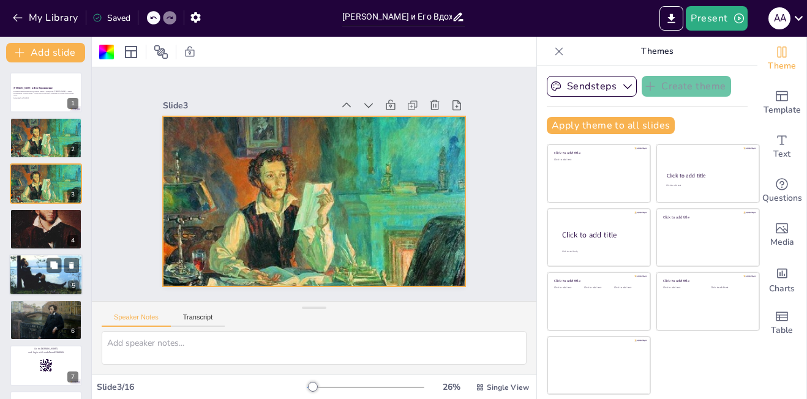
checkbox input "true"
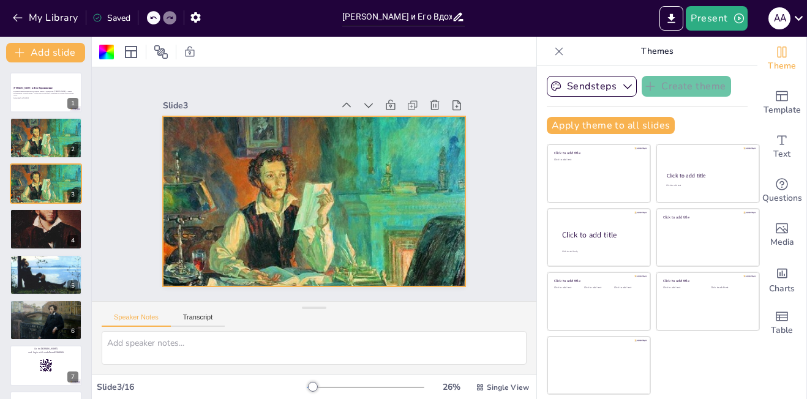
checkbox input "true"
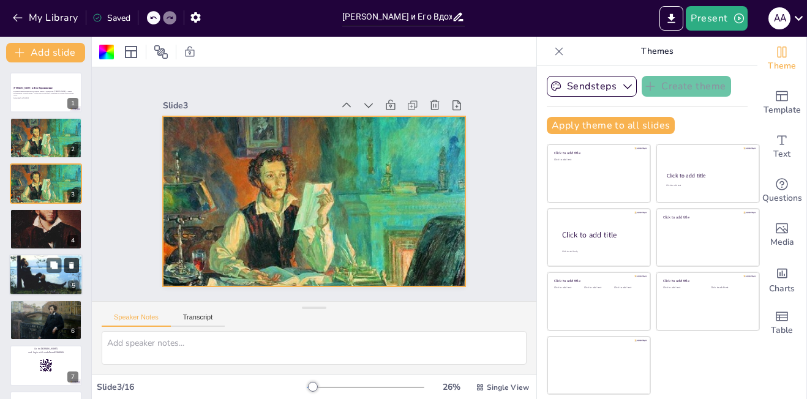
checkbox input "true"
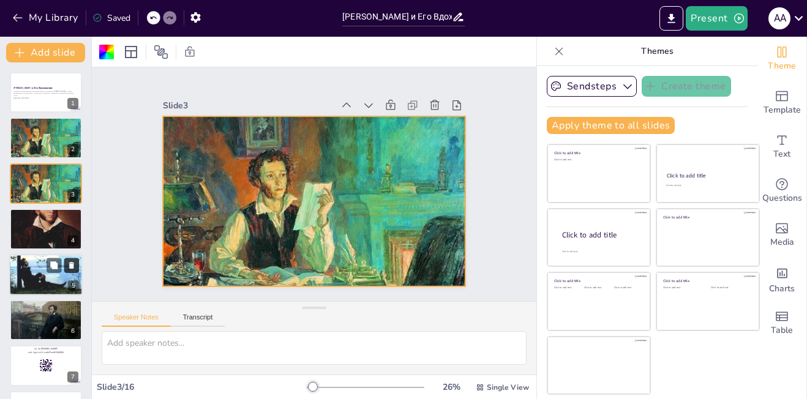
checkbox input "true"
click at [53, 266] on icon at bounding box center [53, 264] width 7 height 7
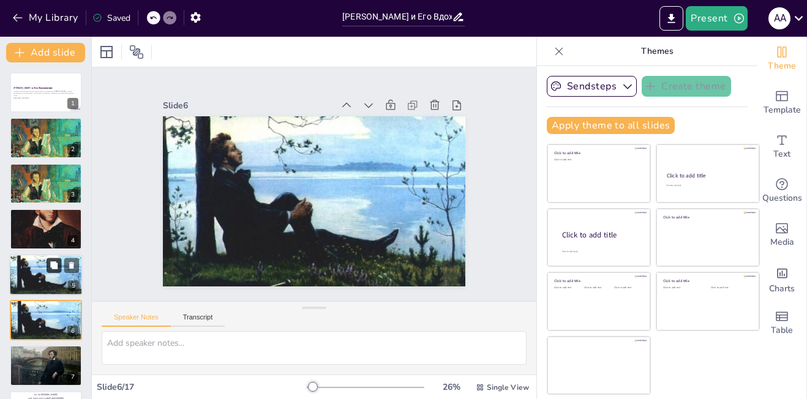
checkbox input "true"
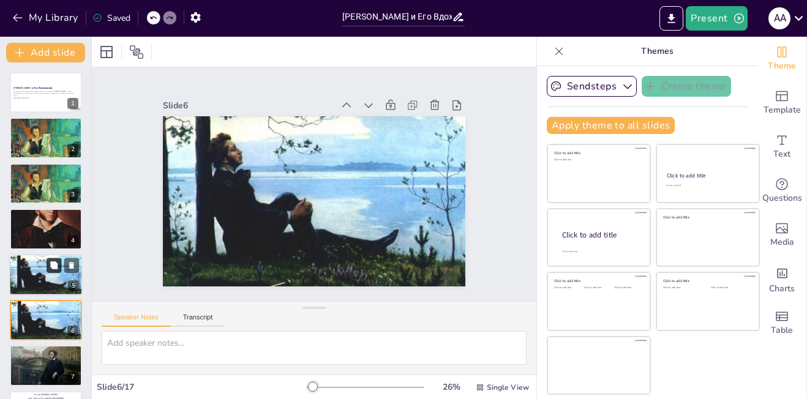
scroll to position [89, 0]
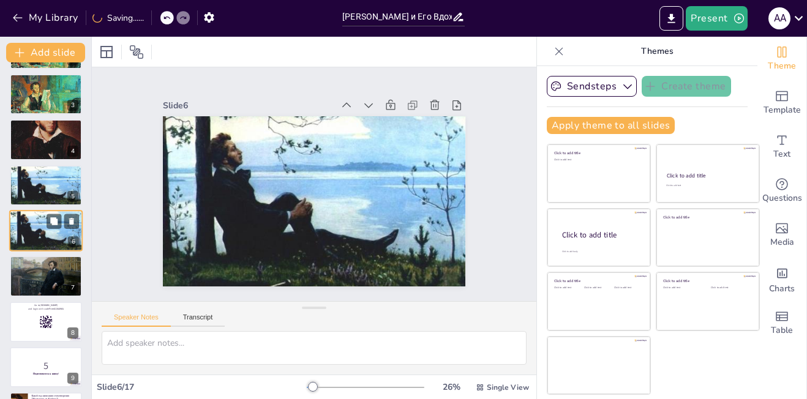
checkbox input "true"
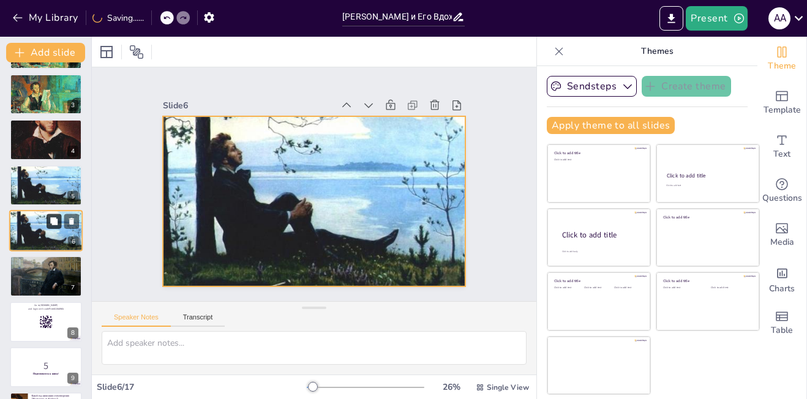
checkbox input "true"
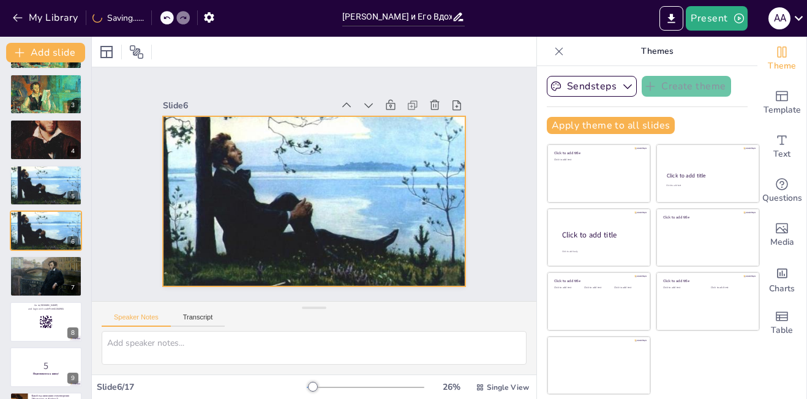
checkbox input "true"
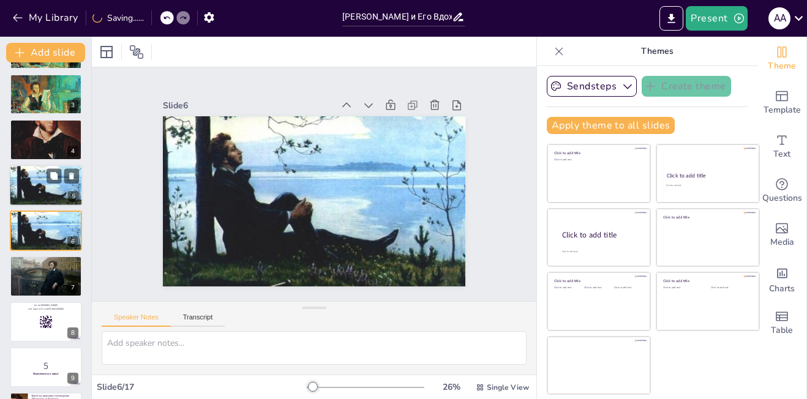
checkbox input "true"
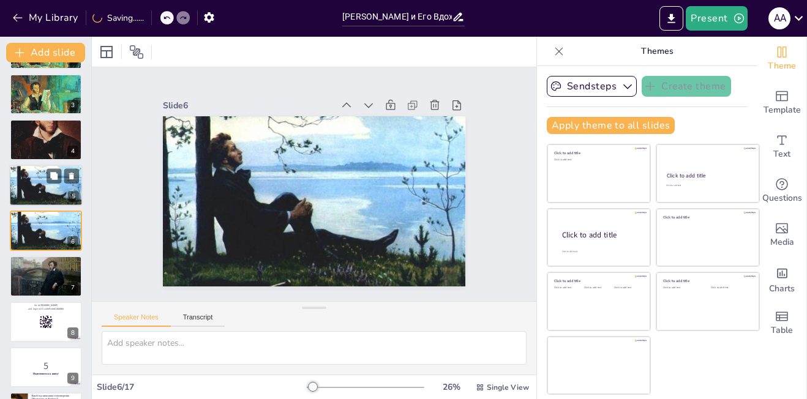
checkbox input "true"
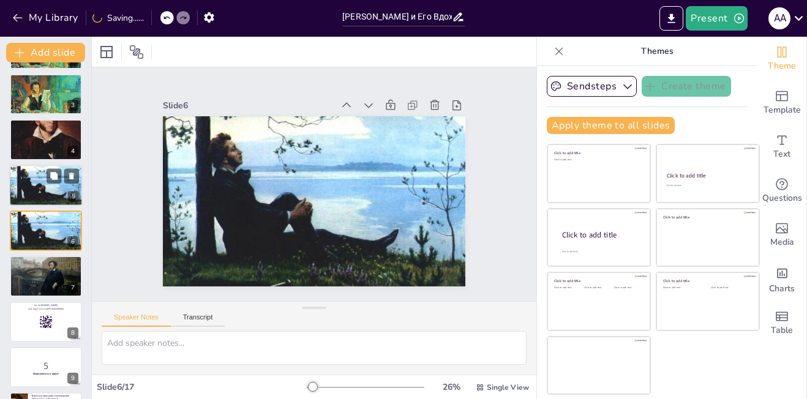
checkbox input "true"
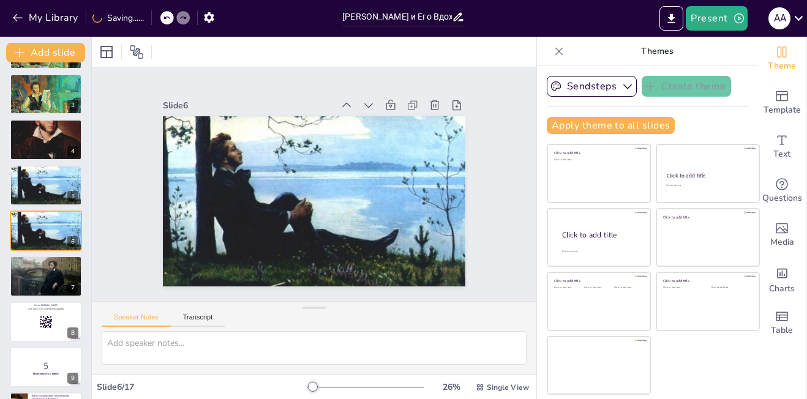
checkbox input "true"
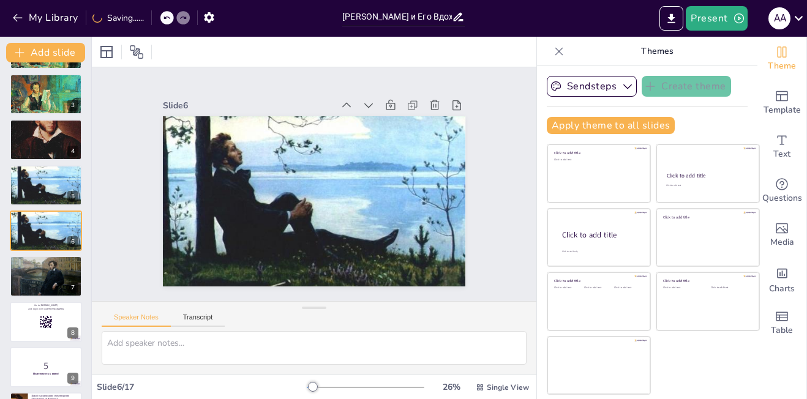
checkbox input "true"
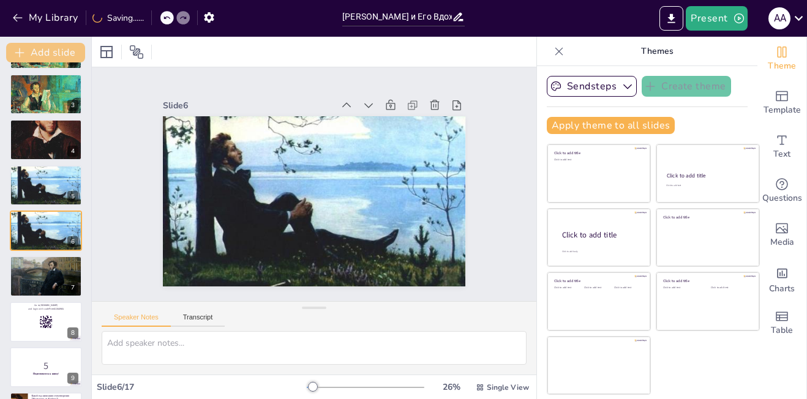
checkbox input "true"
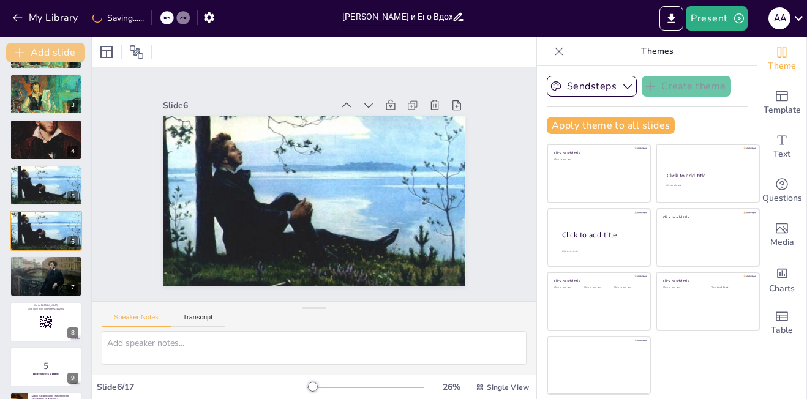
checkbox input "true"
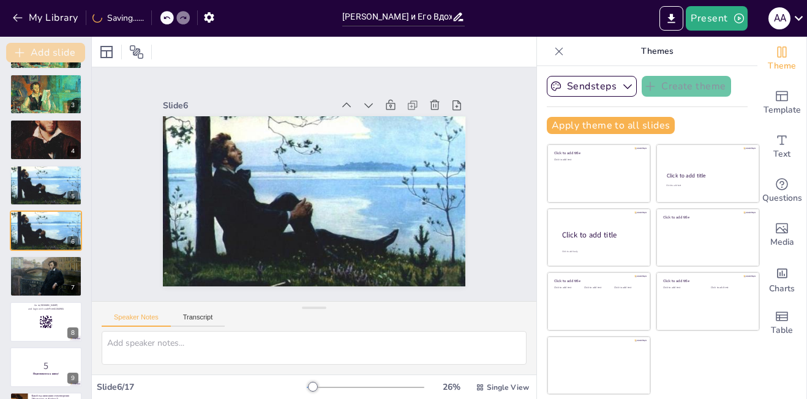
click at [60, 48] on button "Add slide" at bounding box center [45, 53] width 79 height 20
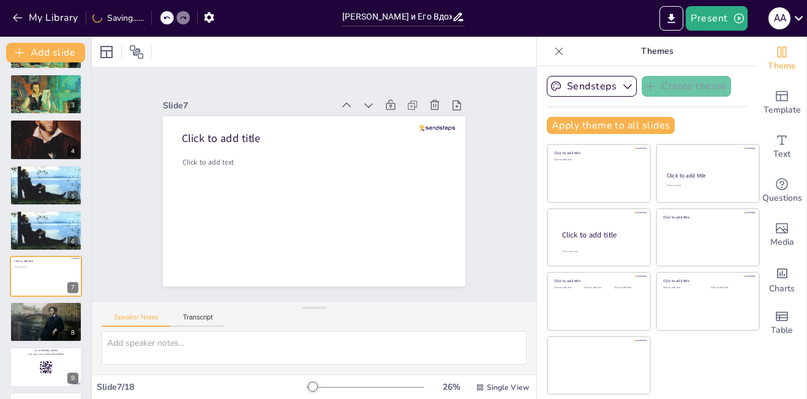
scroll to position [0, 0]
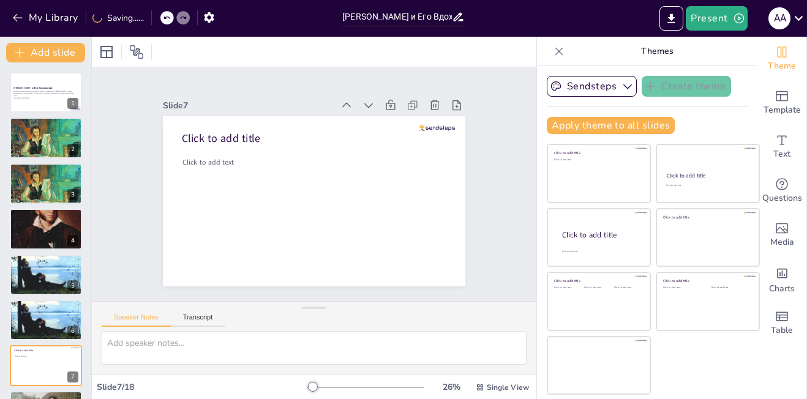
checkbox input "true"
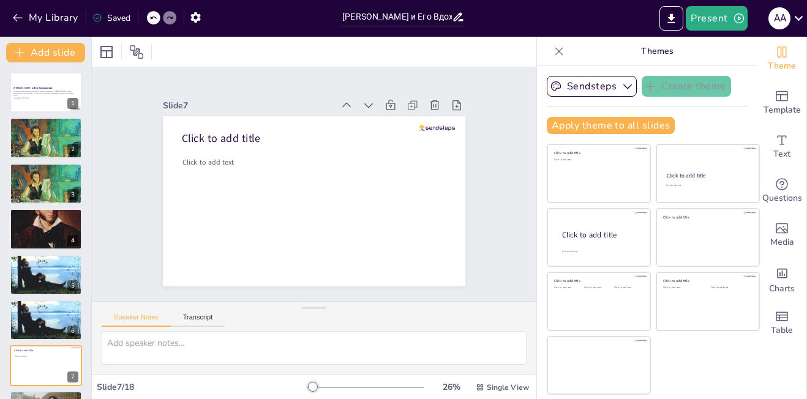
checkbox input "true"
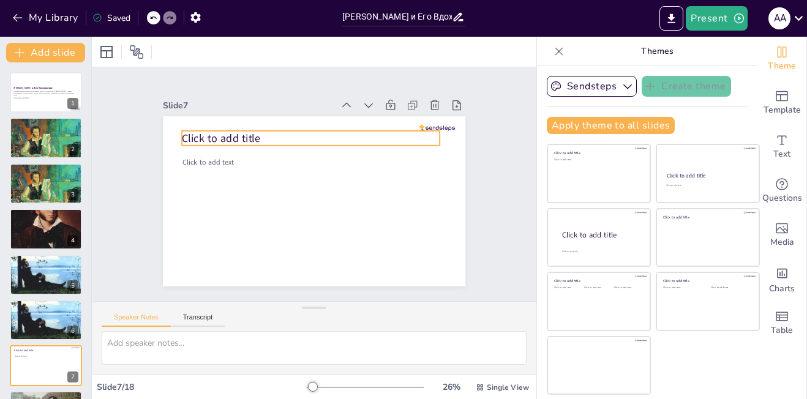
checkbox input "true"
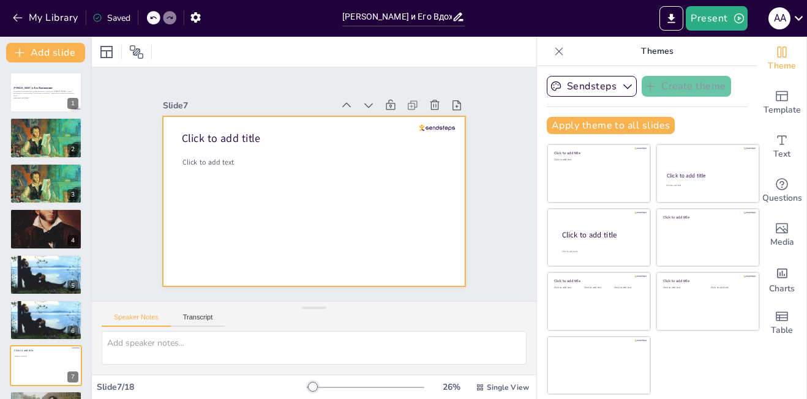
checkbox input "true"
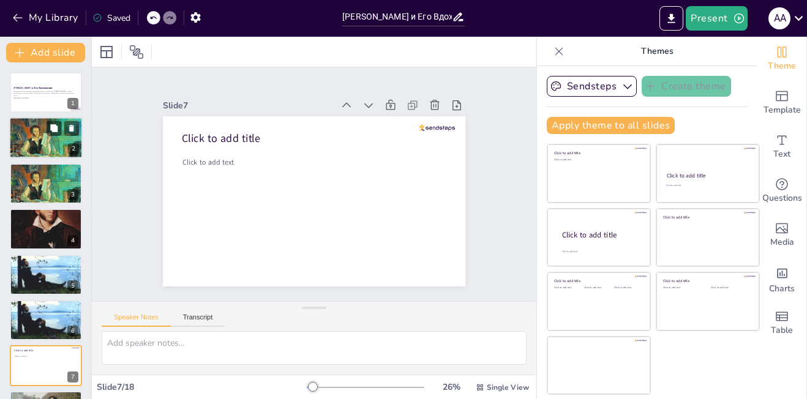
checkbox input "true"
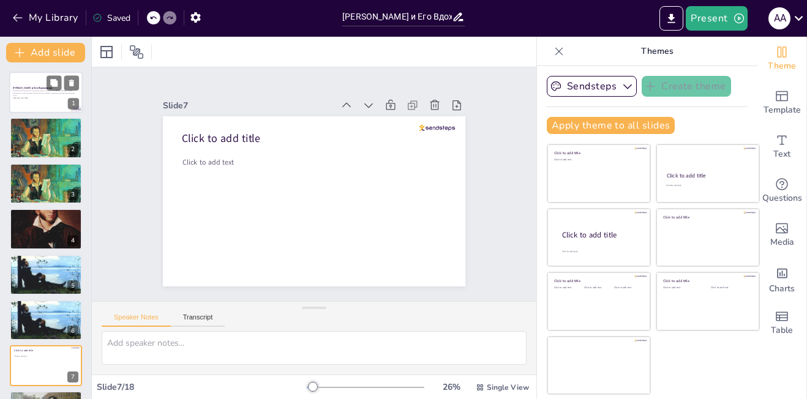
checkbox input "true"
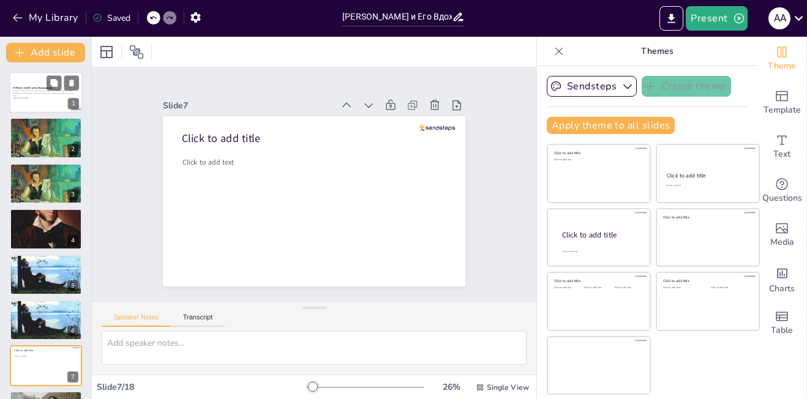
checkbox input "true"
click at [50, 94] on p "В данной презентации мы исследуем жизнь и творчество [PERSON_NAME], а также ана…" at bounding box center [46, 93] width 66 height 7
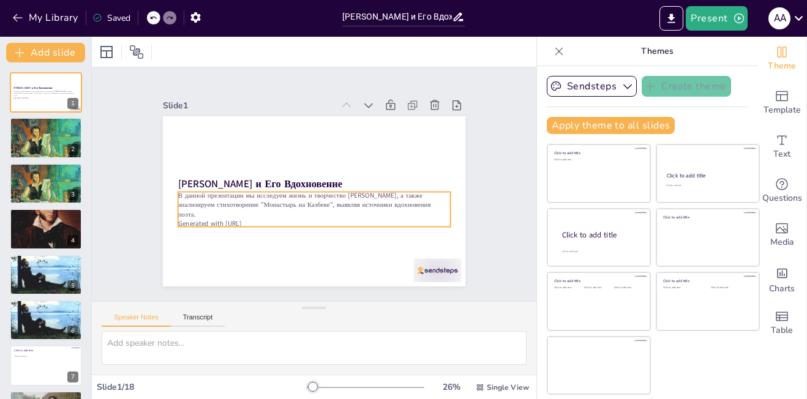
click at [299, 200] on p "В данной презентации мы исследуем жизнь и творчество [PERSON_NAME], а также ана…" at bounding box center [298, 198] width 203 height 221
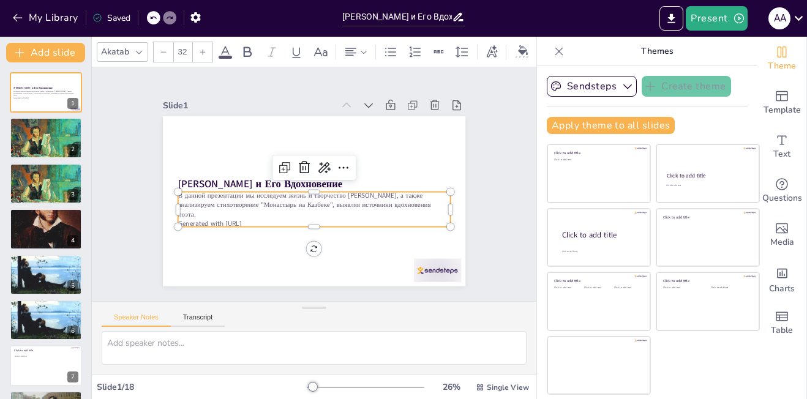
click at [251, 208] on p "В данной презентации мы исследуем жизнь и творчество [PERSON_NAME], а также ана…" at bounding box center [314, 205] width 272 height 28
click at [251, 208] on p "В данной презентации мы исследуем жизнь и творчество [PERSON_NAME], а также ана…" at bounding box center [310, 204] width 272 height 84
click at [197, 208] on p "В данной презентации мы исследуем жизнь и творчество [PERSON_NAME], а также ана…" at bounding box center [298, 198] width 203 height 221
click at [335, 163] on icon at bounding box center [324, 152] width 21 height 21
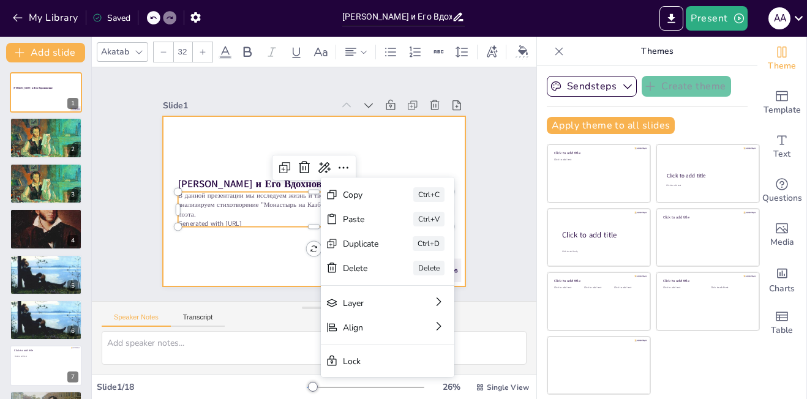
click at [401, 132] on div at bounding box center [299, 192] width 299 height 347
